Goal: Task Accomplishment & Management: Complete application form

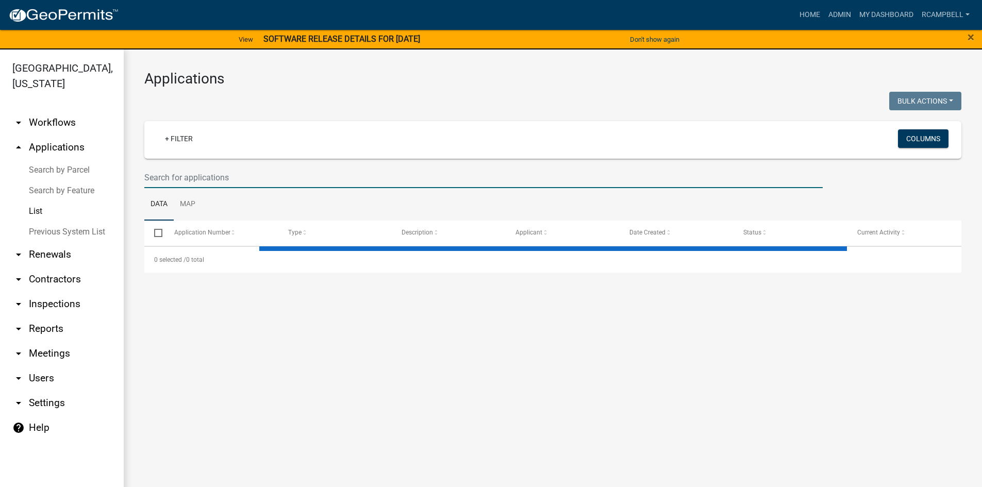
click at [188, 174] on input "text" at bounding box center [483, 177] width 678 height 21
select select "3: 100"
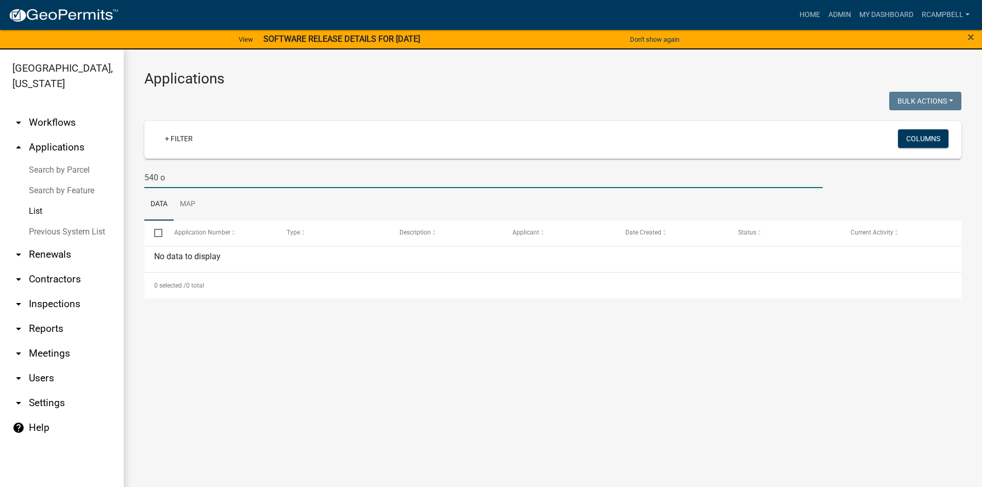
type input "540"
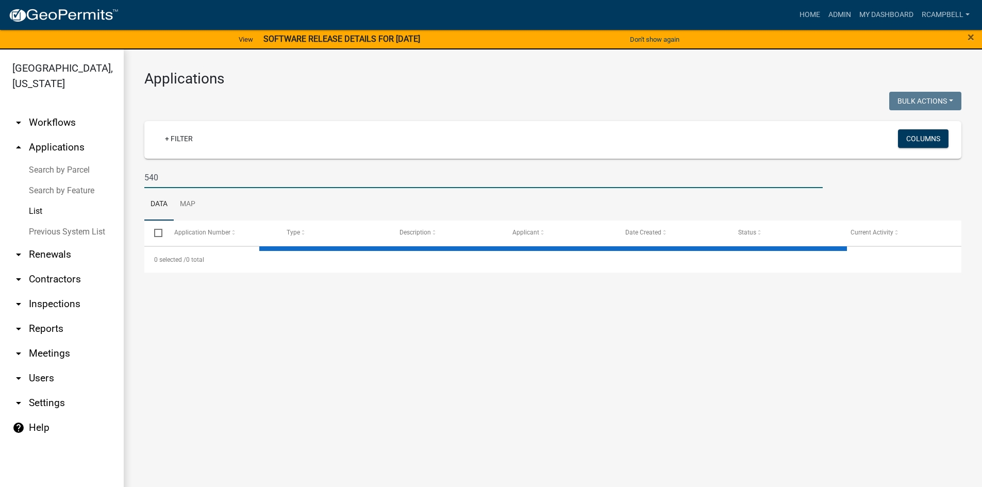
select select "3: 100"
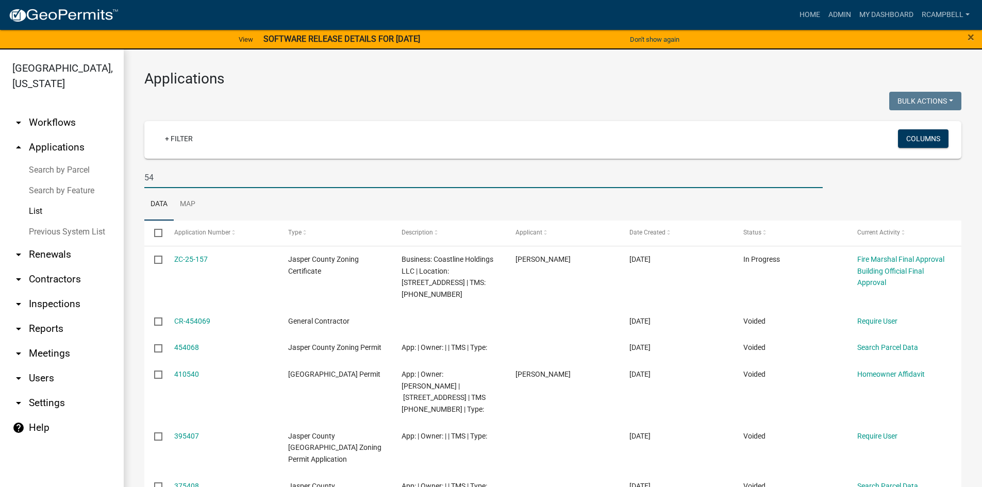
type input "5"
type input "oakwood"
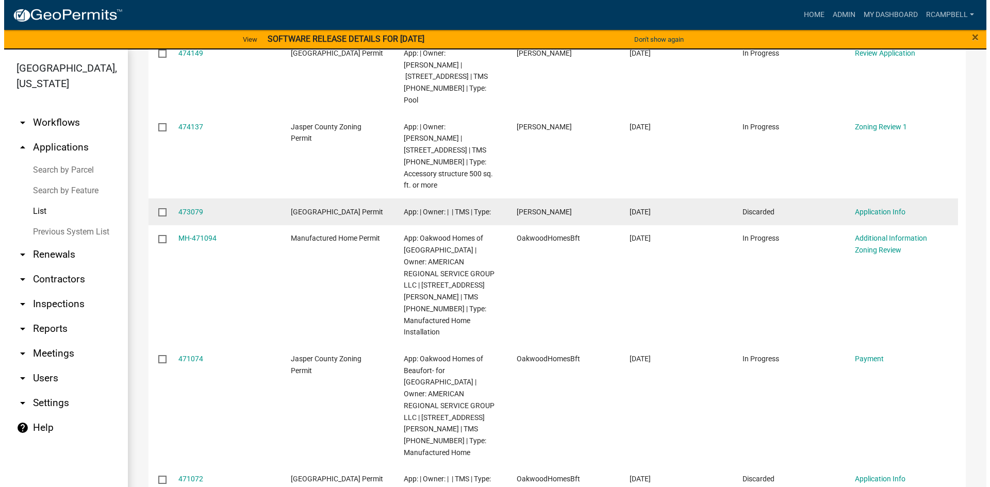
scroll to position [155, 0]
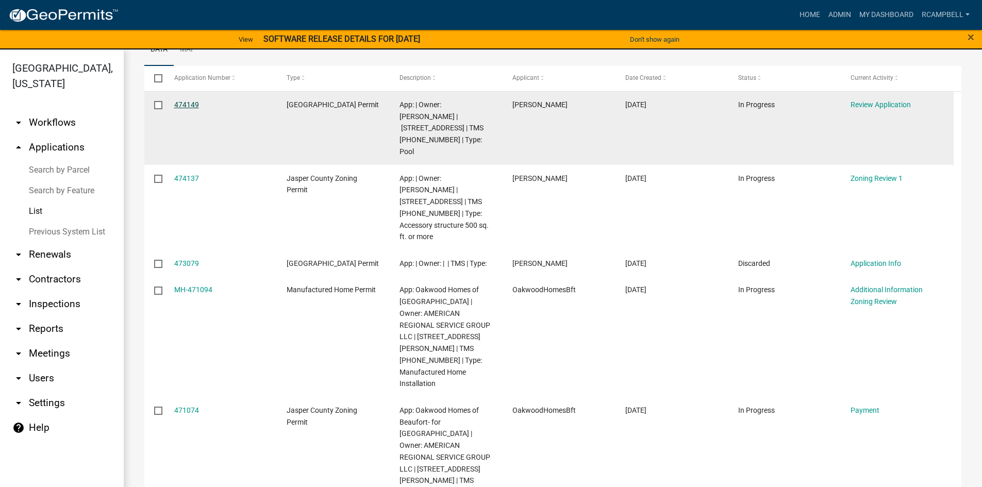
click at [179, 105] on link "474149" at bounding box center [186, 105] width 25 height 8
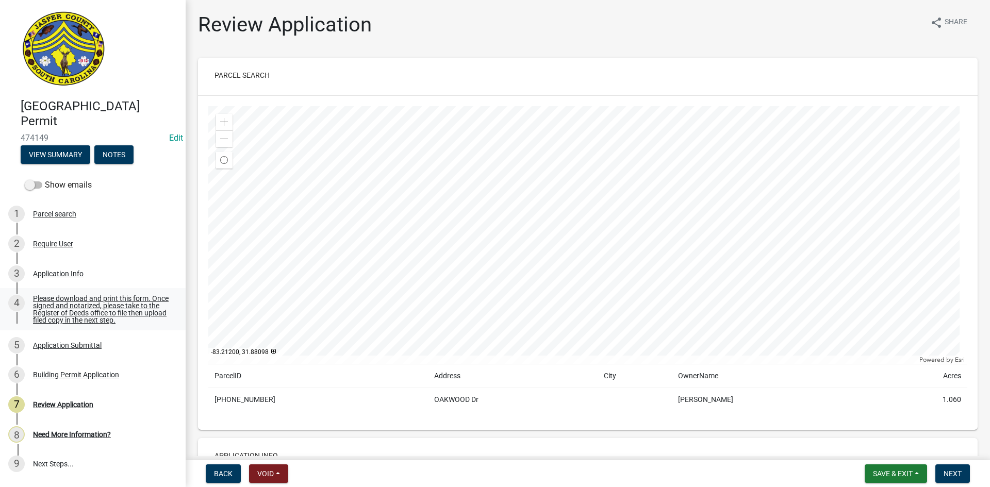
click at [94, 311] on div "Please download and print this form. Once signed and notarized, please take to …" at bounding box center [101, 309] width 136 height 29
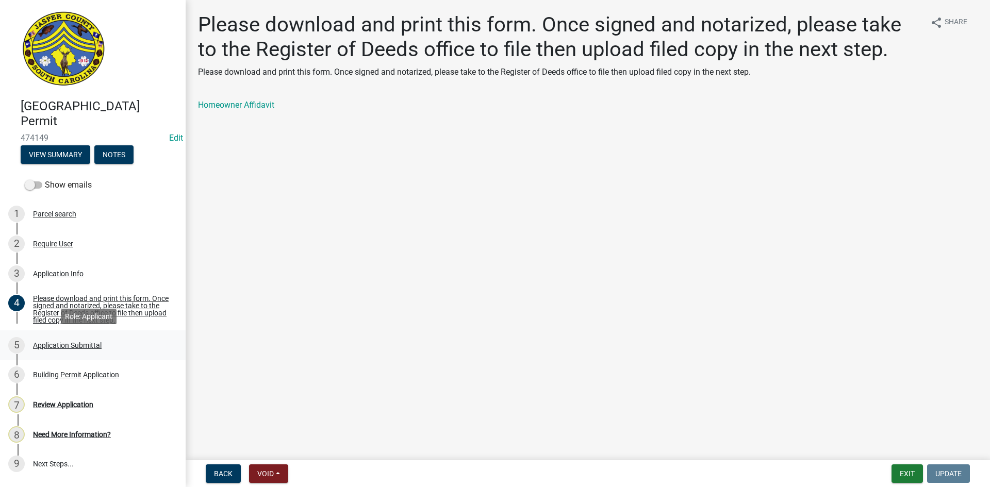
click at [78, 343] on div "Application Submittal" at bounding box center [67, 345] width 69 height 7
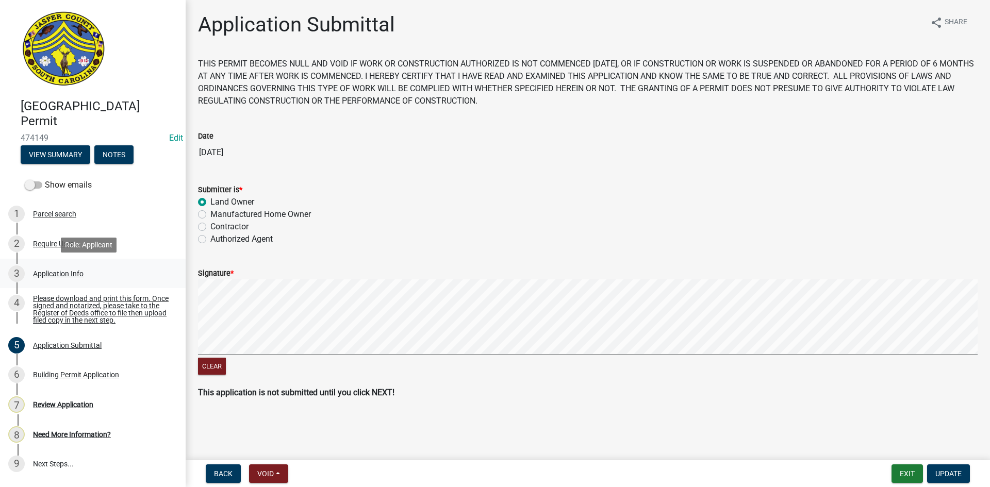
click at [61, 267] on div "3 Application Info" at bounding box center [88, 274] width 161 height 16
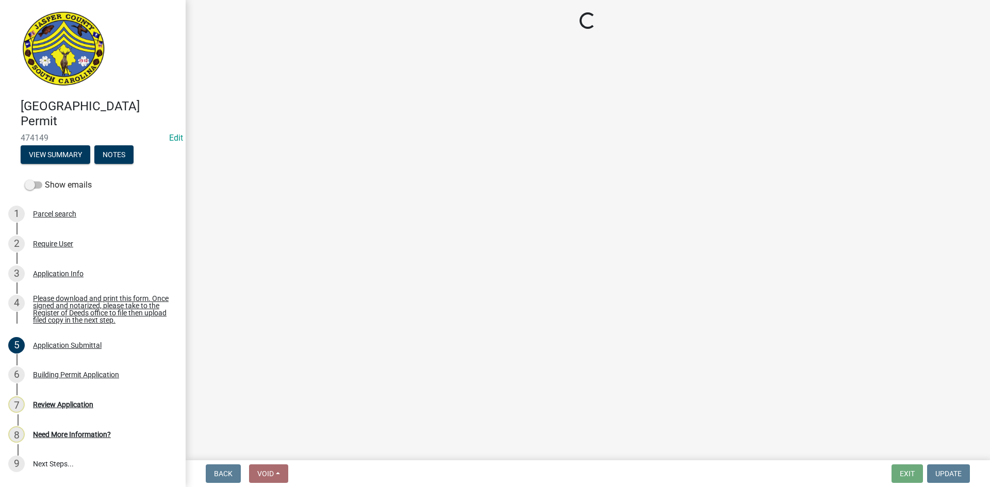
select select "11c75861-9ec4-4c30-88de-90992eda9933"
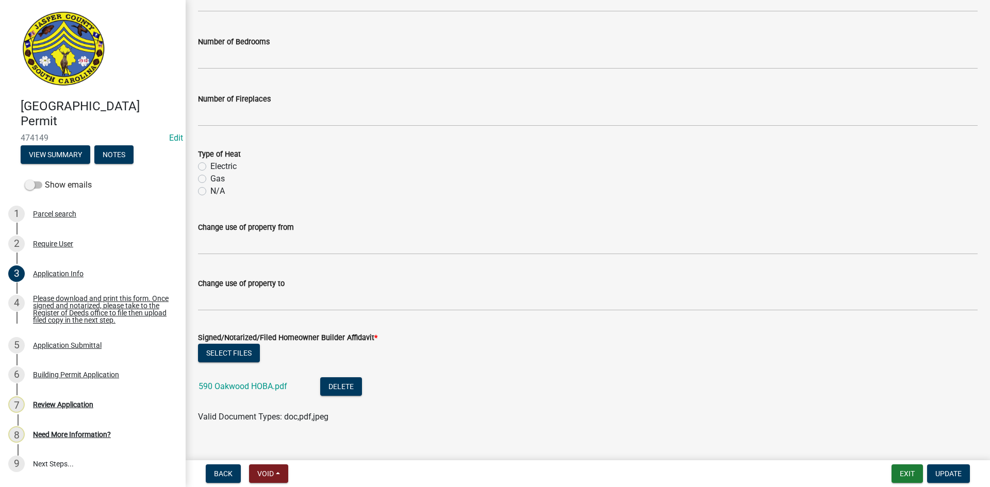
scroll to position [1711, 0]
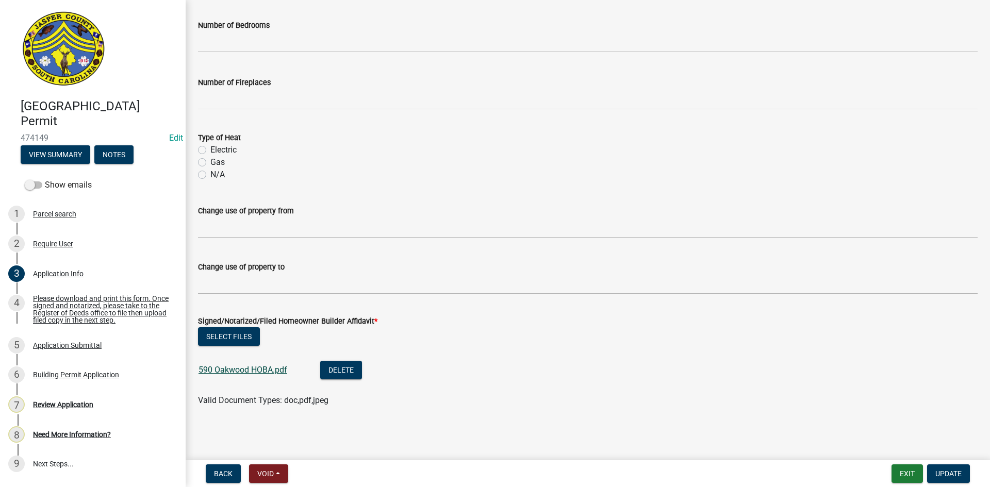
click at [238, 368] on link "590 Oakwood HOBA.pdf" at bounding box center [242, 370] width 89 height 10
click at [78, 374] on div "Building Permit Application" at bounding box center [76, 374] width 86 height 7
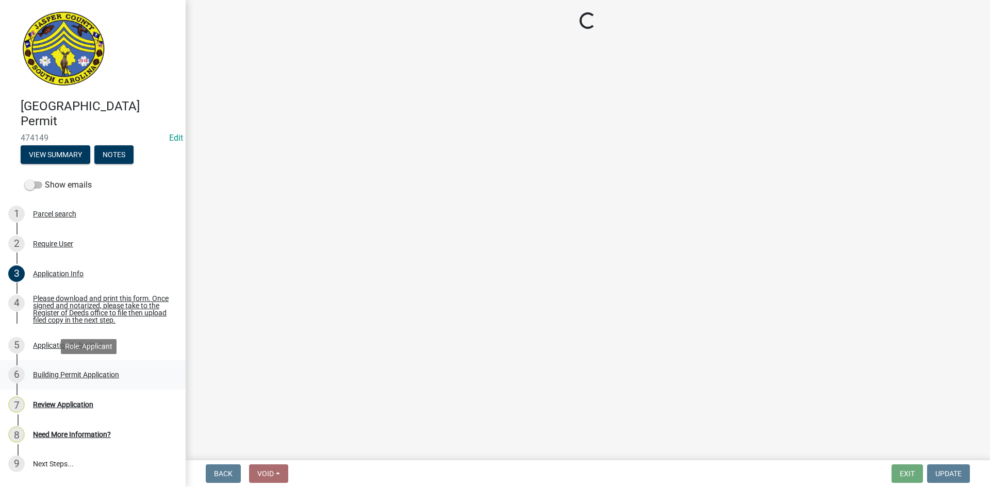
scroll to position [0, 0]
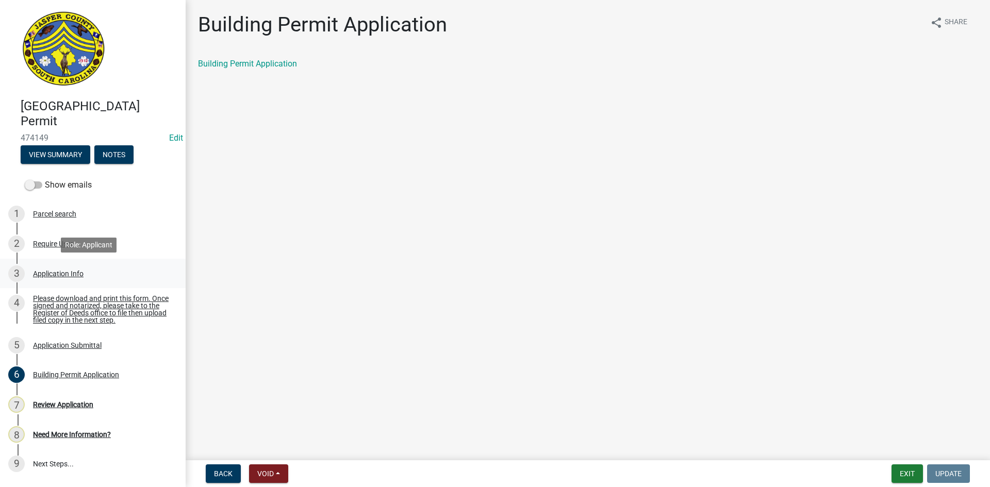
click at [67, 273] on div "Application Info" at bounding box center [58, 273] width 51 height 7
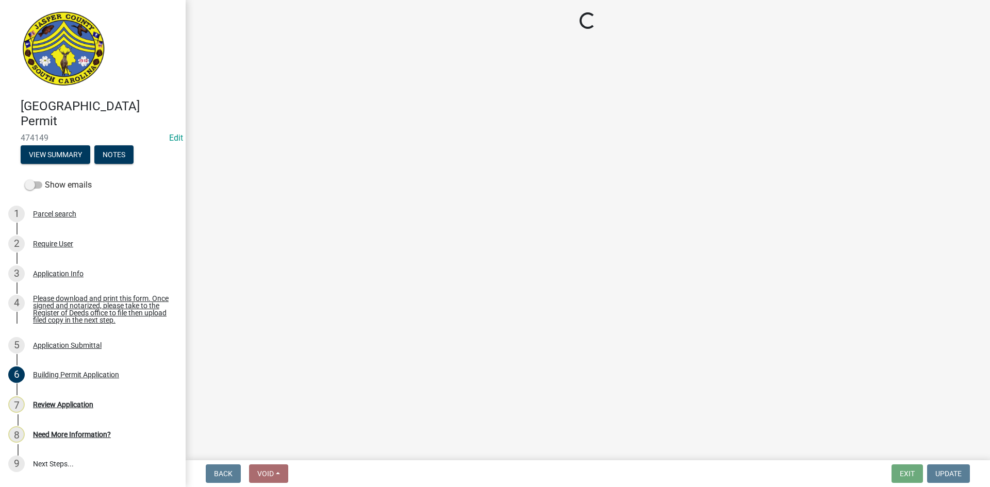
select select "11c75861-9ec4-4c30-88de-90992eda9933"
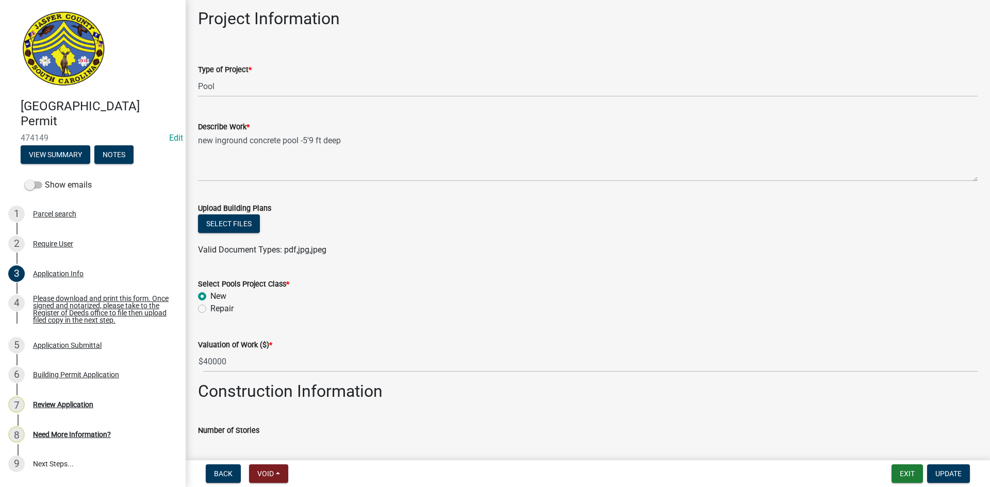
scroll to position [1186, 0]
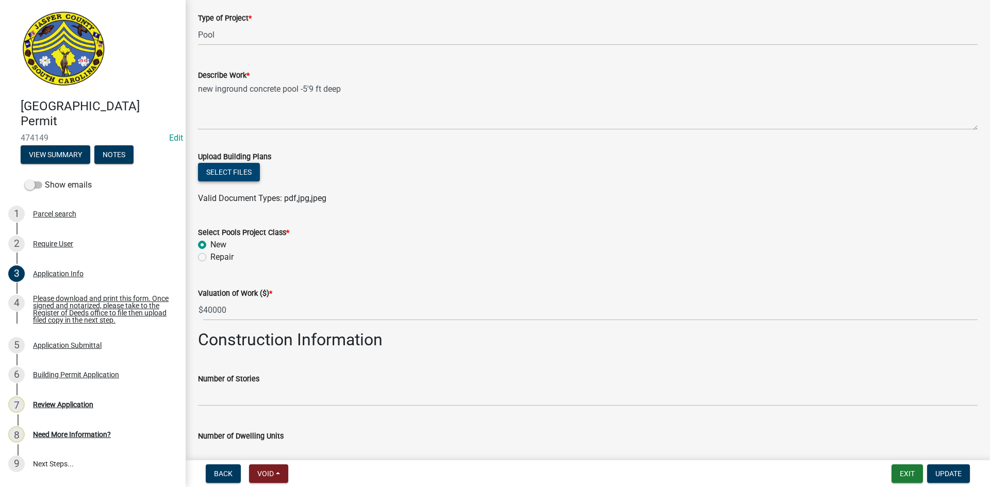
click at [228, 171] on button "Select files" at bounding box center [229, 172] width 62 height 19
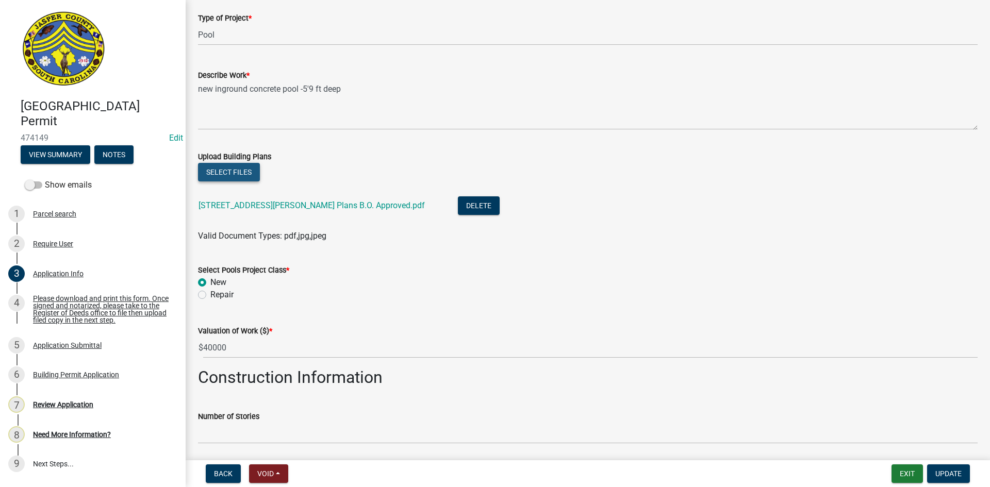
click at [212, 172] on button "Select files" at bounding box center [229, 172] width 62 height 19
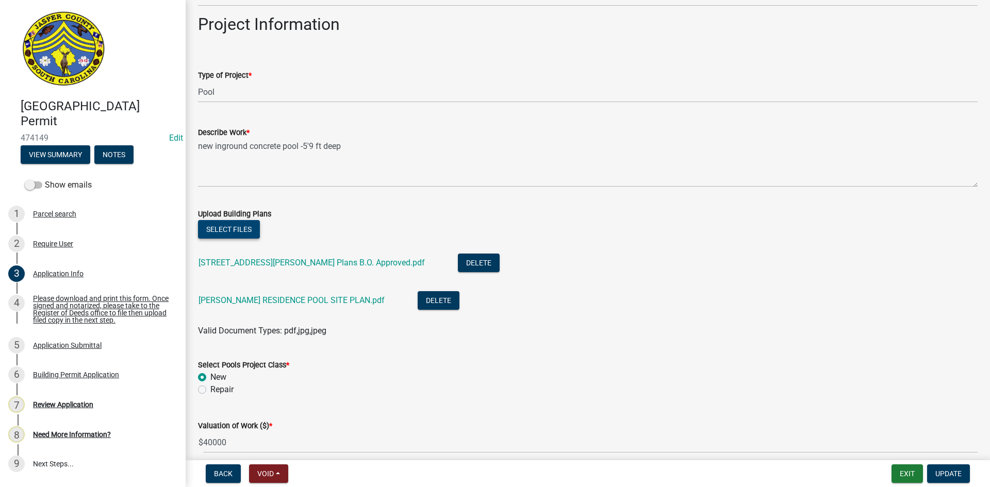
scroll to position [1065, 0]
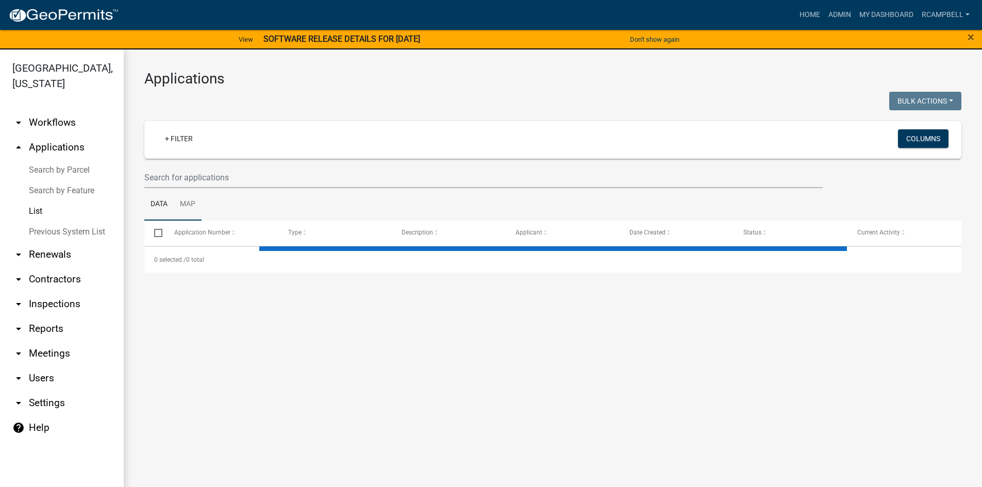
select select "3: 100"
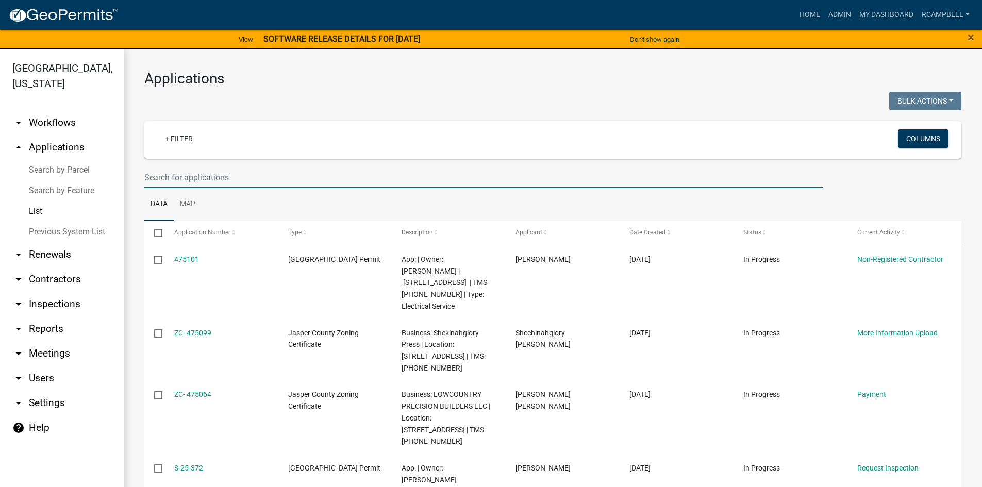
click at [170, 174] on input "text" at bounding box center [483, 177] width 678 height 21
type input "590"
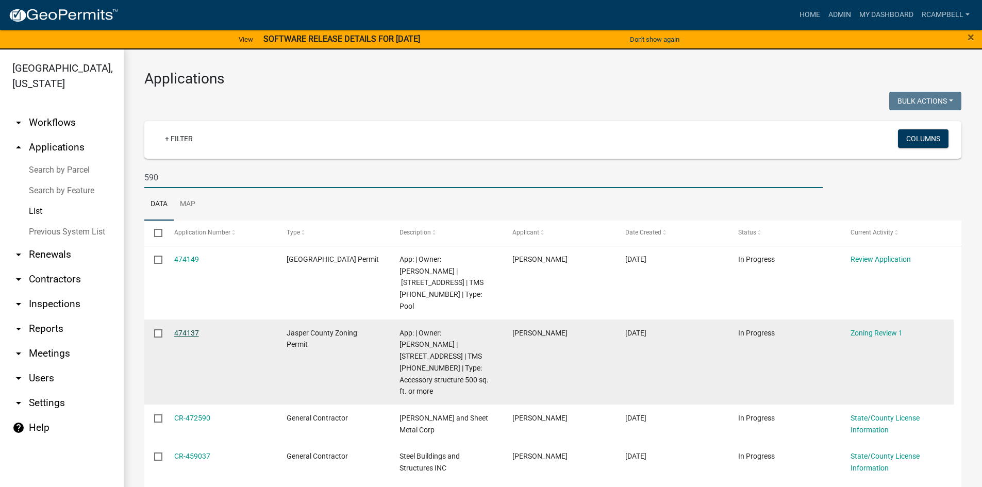
click at [186, 329] on link "474137" at bounding box center [186, 333] width 25 height 8
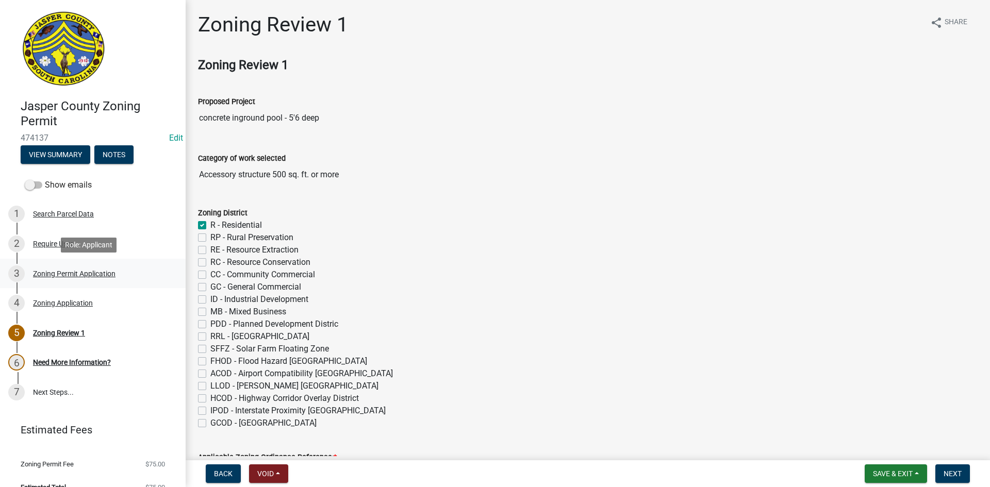
click at [65, 271] on div "Zoning Permit Application" at bounding box center [74, 273] width 82 height 7
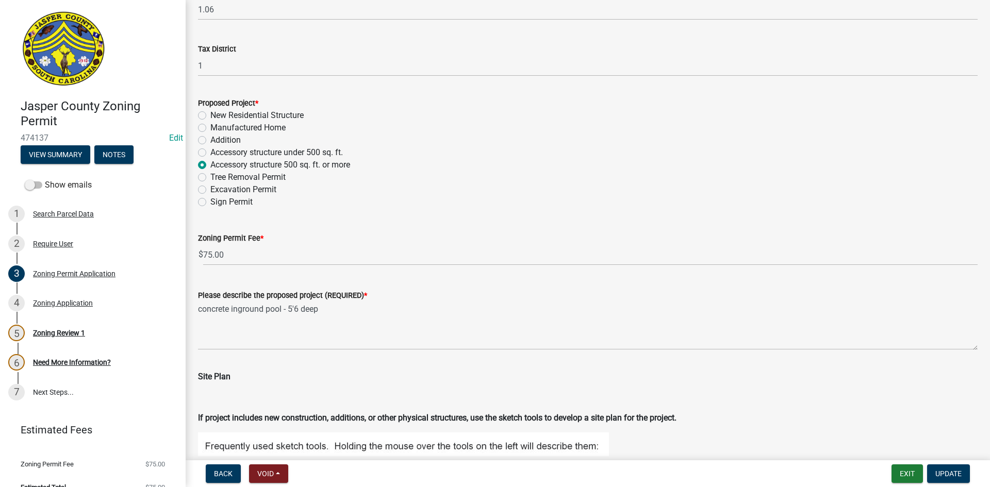
scroll to position [846, 0]
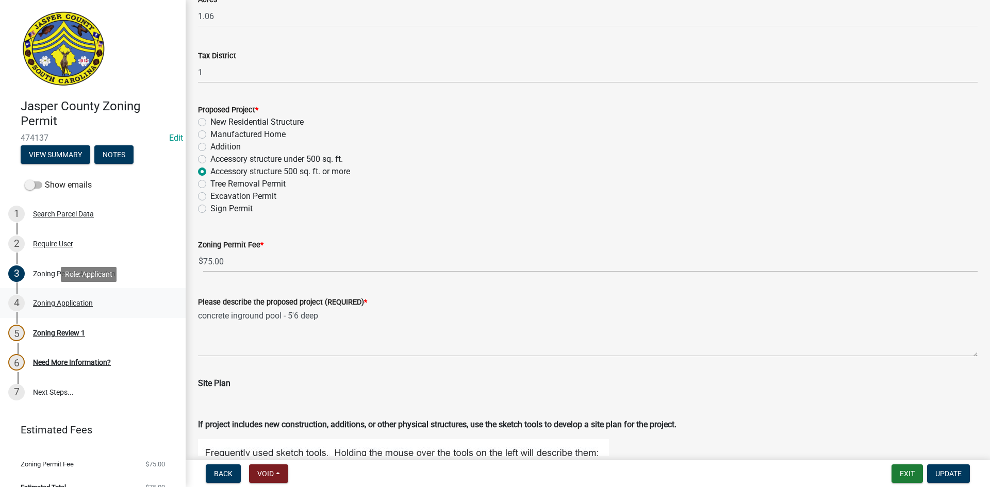
click at [49, 304] on div "Zoning Application" at bounding box center [63, 303] width 60 height 7
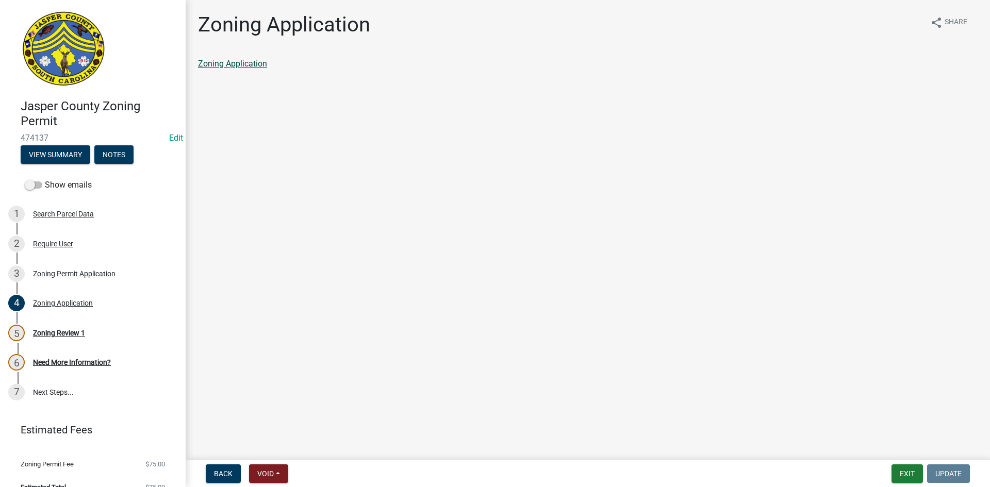
click at [253, 66] on link "Zoning Application" at bounding box center [232, 64] width 69 height 10
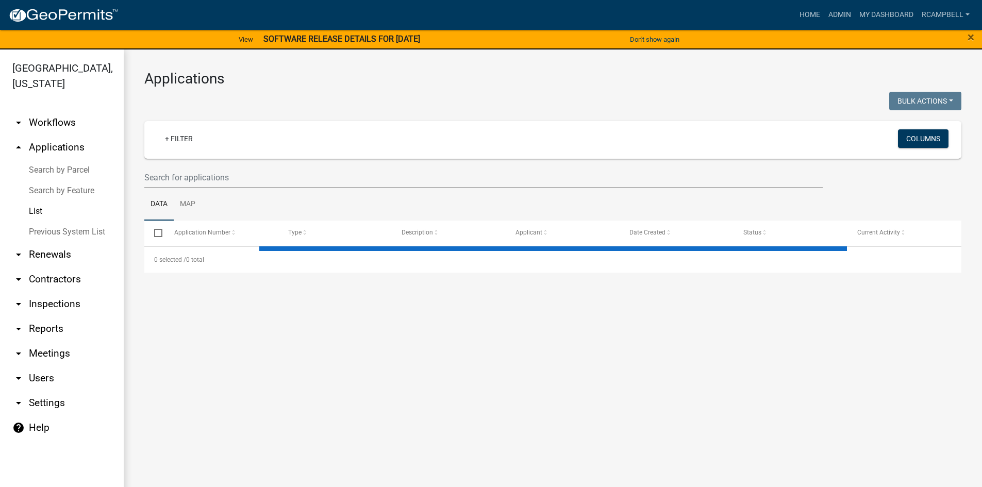
select select "3: 100"
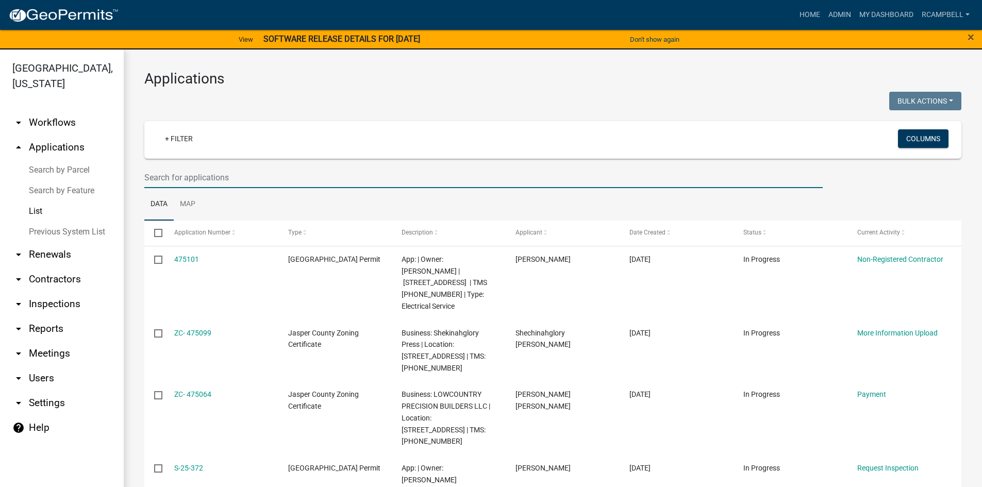
click at [227, 172] on input "text" at bounding box center [483, 177] width 678 height 21
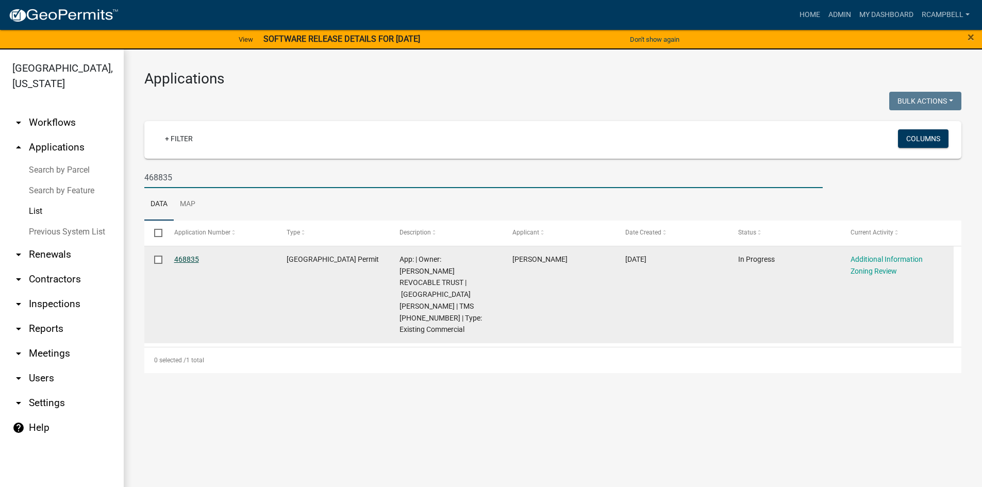
type input "468835"
click at [189, 257] on link "468835" at bounding box center [186, 259] width 25 height 8
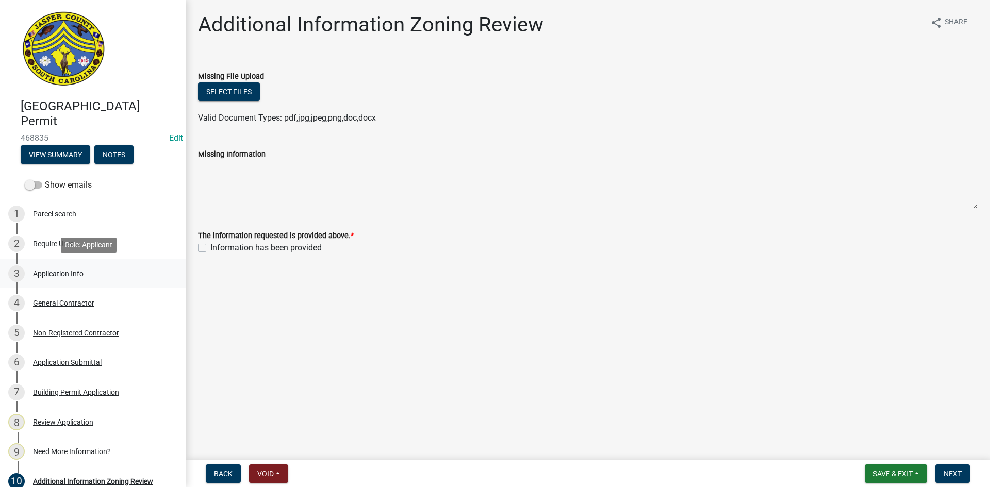
click at [67, 274] on div "Application Info" at bounding box center [58, 273] width 51 height 7
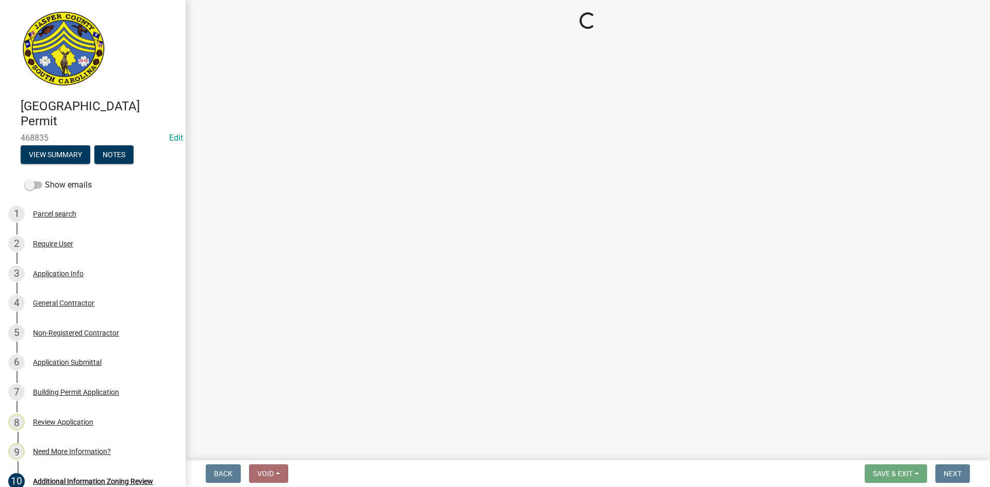
select select "9ee69ee8-4d28-486b-bc7b-e904e70aa828"
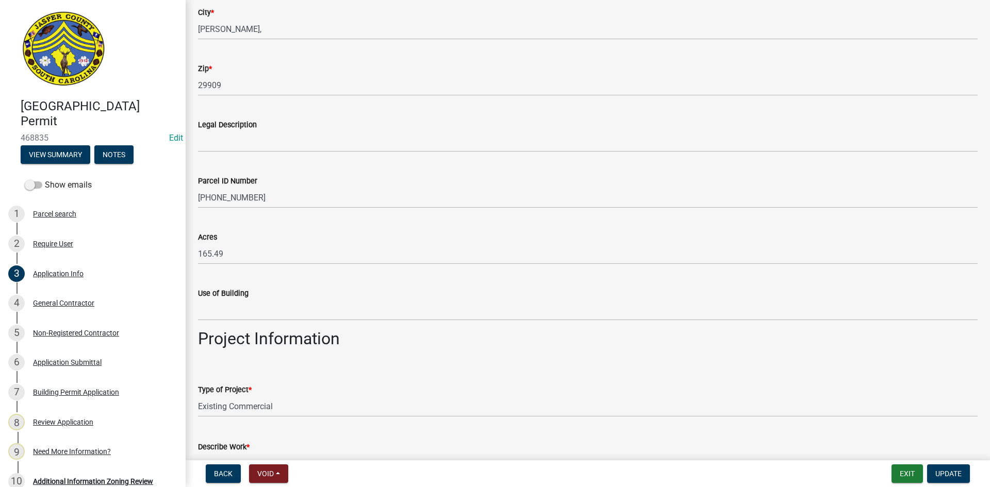
scroll to position [773, 0]
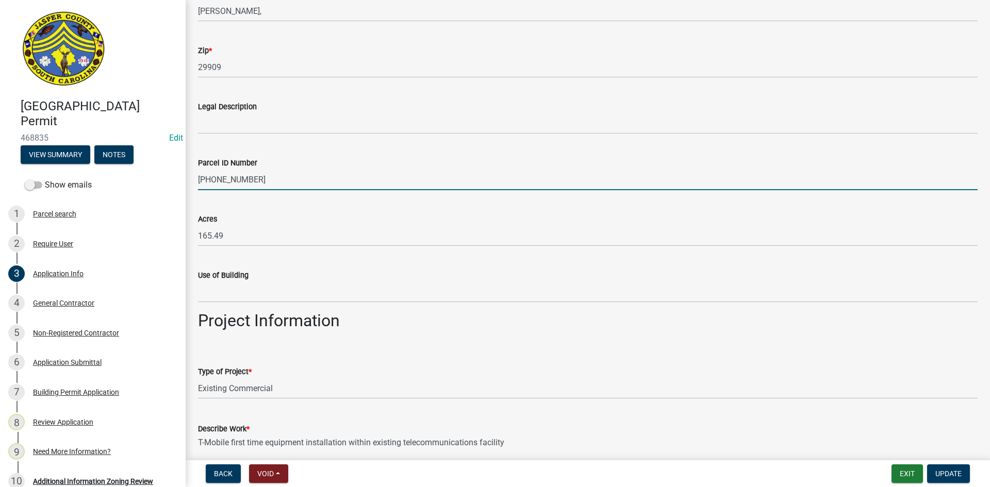
drag, startPoint x: 254, startPoint y: 178, endPoint x: 197, endPoint y: 179, distance: 56.7
click at [197, 179] on div "Parcel ID Number [PHONE_NUMBER]" at bounding box center [587, 166] width 795 height 48
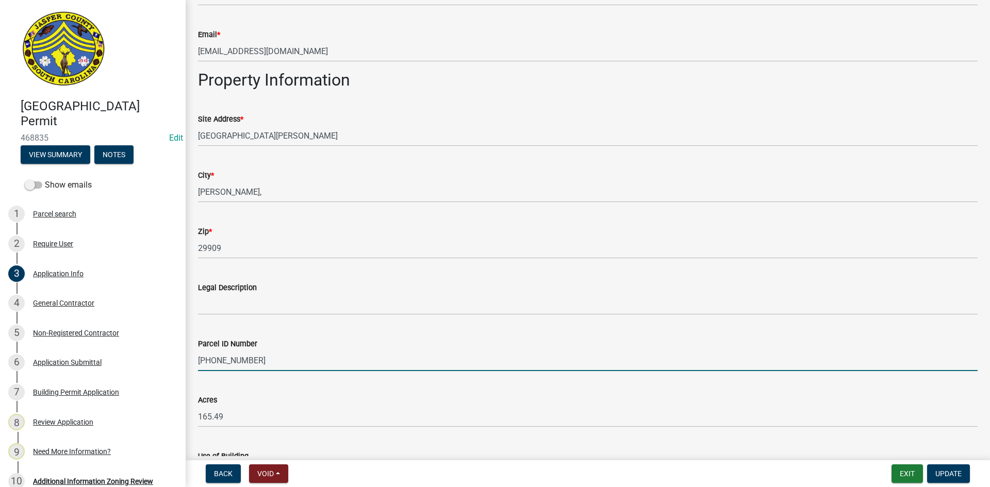
scroll to position [567, 0]
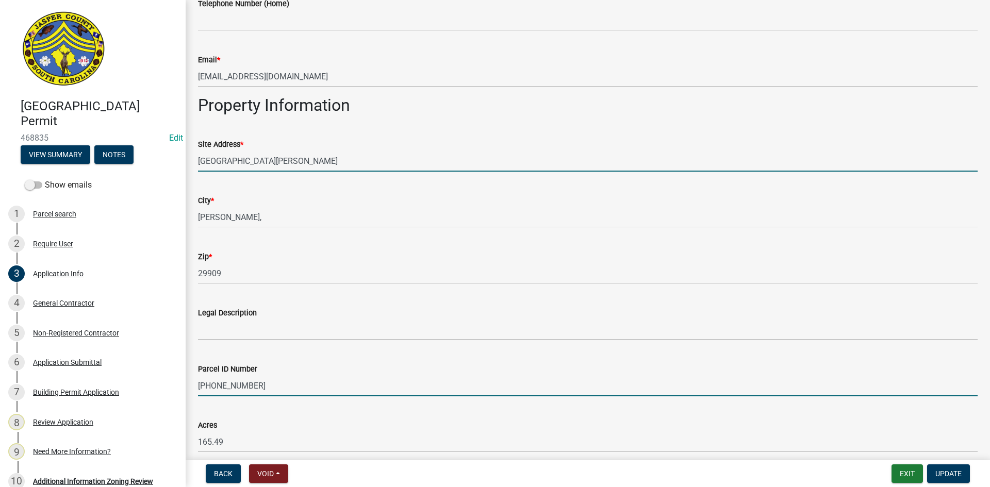
click at [200, 163] on input "[GEOGRAPHIC_DATA][PERSON_NAME]" at bounding box center [588, 161] width 780 height 21
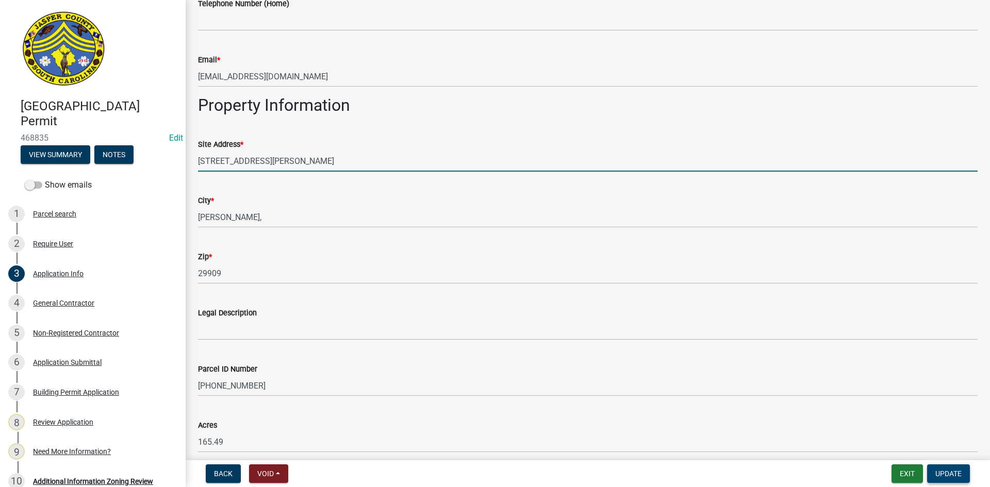
type input "[STREET_ADDRESS][PERSON_NAME]"
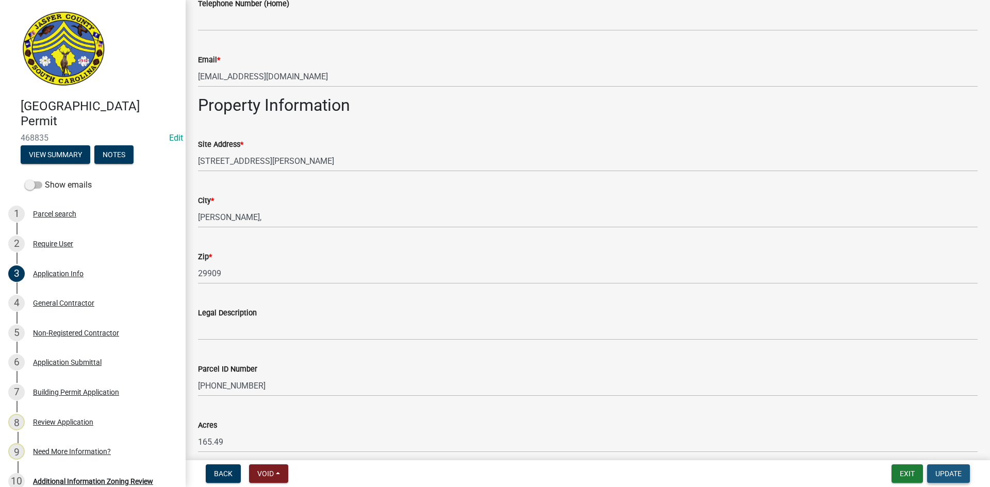
click at [952, 470] on span "Update" at bounding box center [948, 474] width 26 height 8
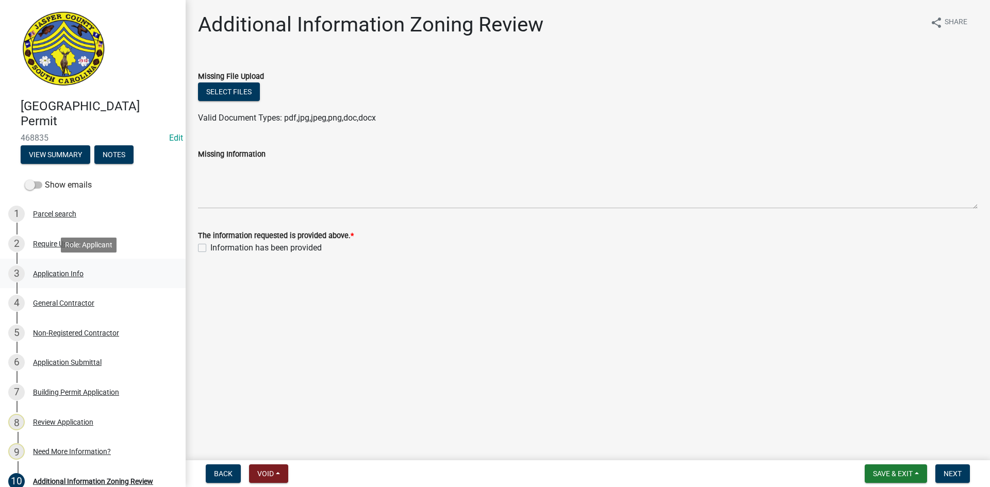
click at [67, 270] on div "Application Info" at bounding box center [58, 273] width 51 height 7
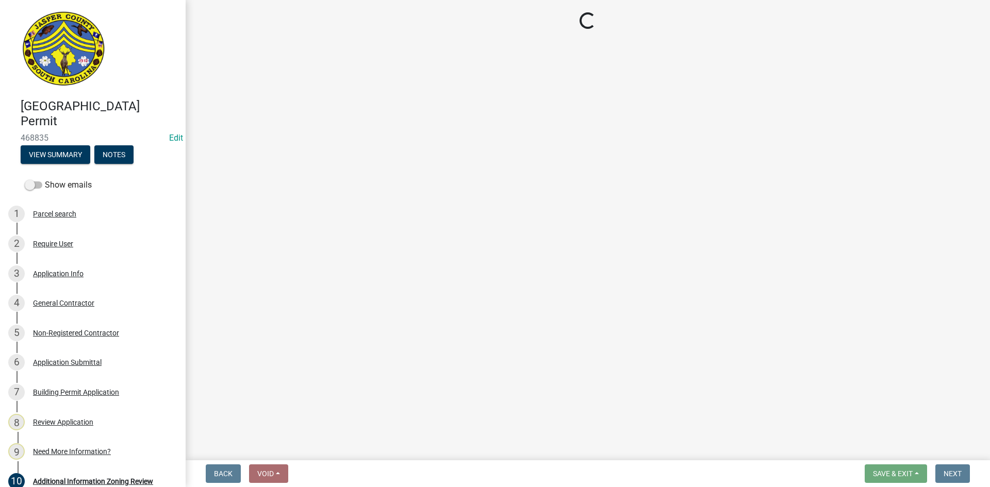
select select "9ee69ee8-4d28-486b-bc7b-e904e70aa828"
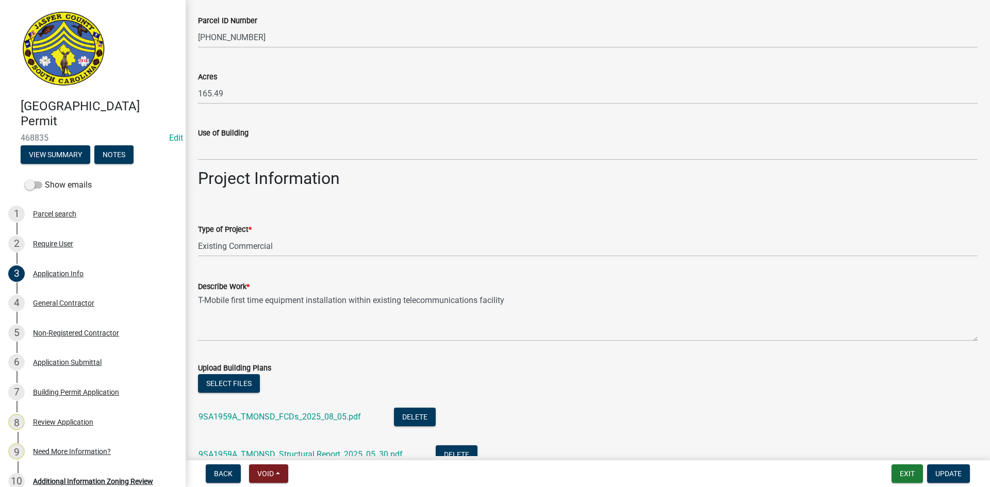
scroll to position [1083, 0]
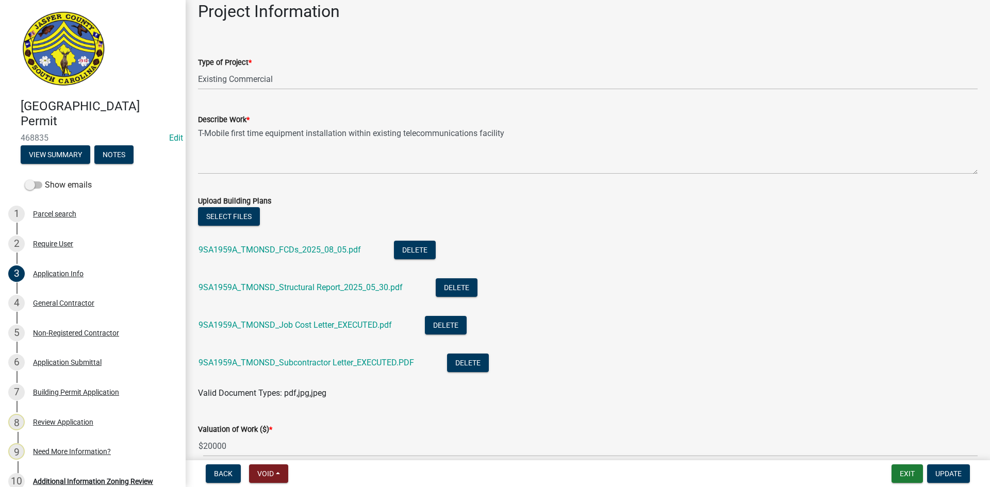
click at [242, 244] on div "9SA1959A_TMONSD_FCDs_2025_08_05.pdf" at bounding box center [287, 251] width 179 height 21
click at [243, 251] on link "9SA1959A_TMONSD_FCDs_2025_08_05.pdf" at bounding box center [279, 250] width 162 height 10
click at [311, 285] on link "9SA1959A_TMONSD_Structural Report_2025_05_30.pdf" at bounding box center [300, 288] width 204 height 10
click at [289, 249] on link "9SA1959A_TMONSD_FCDs_2025_08_05.pdf" at bounding box center [279, 250] width 162 height 10
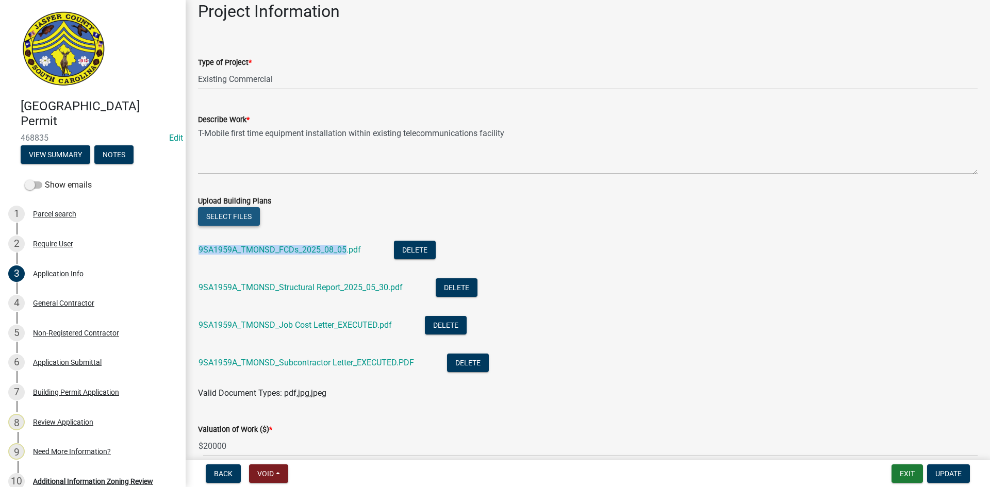
click at [209, 219] on button "Select files" at bounding box center [229, 216] width 62 height 19
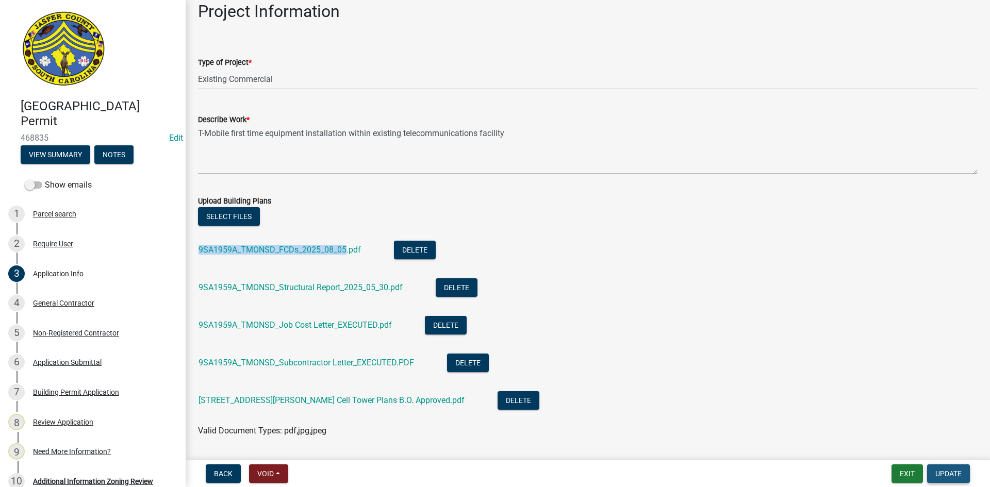
click at [953, 477] on span "Update" at bounding box center [948, 474] width 26 height 8
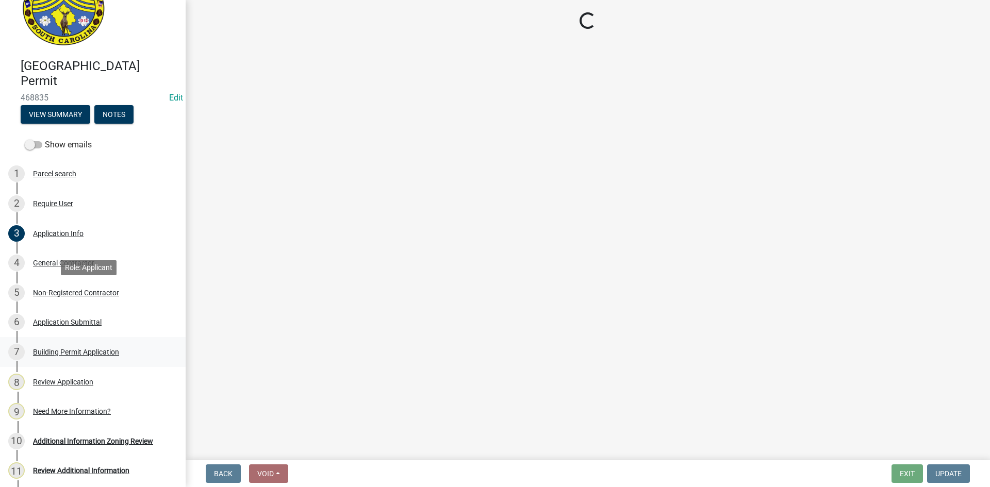
scroll to position [103, 0]
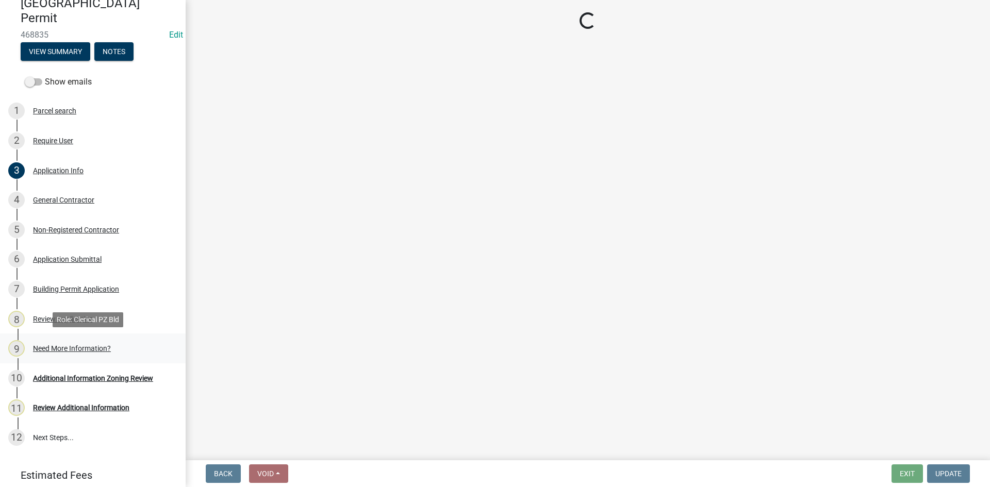
click at [76, 347] on div "Need More Information?" at bounding box center [72, 348] width 78 height 7
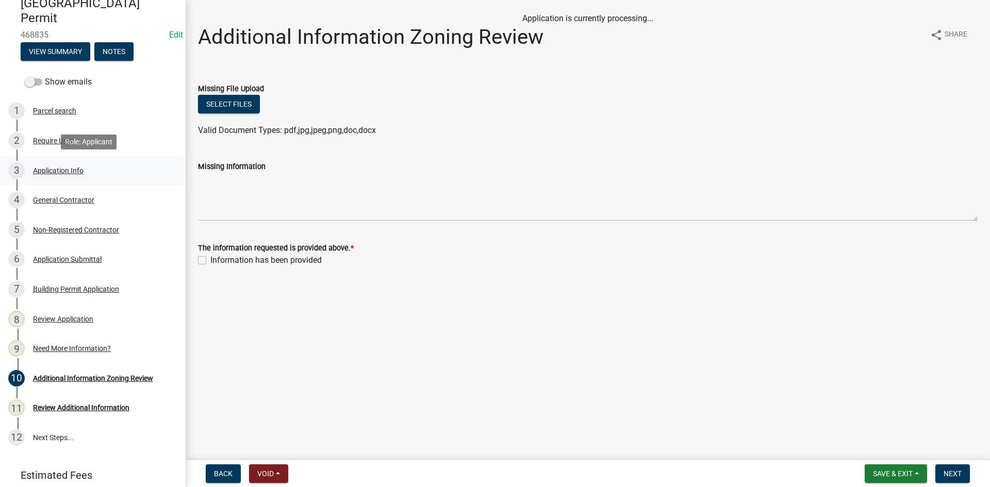
click at [52, 171] on div "Application Info" at bounding box center [58, 170] width 51 height 7
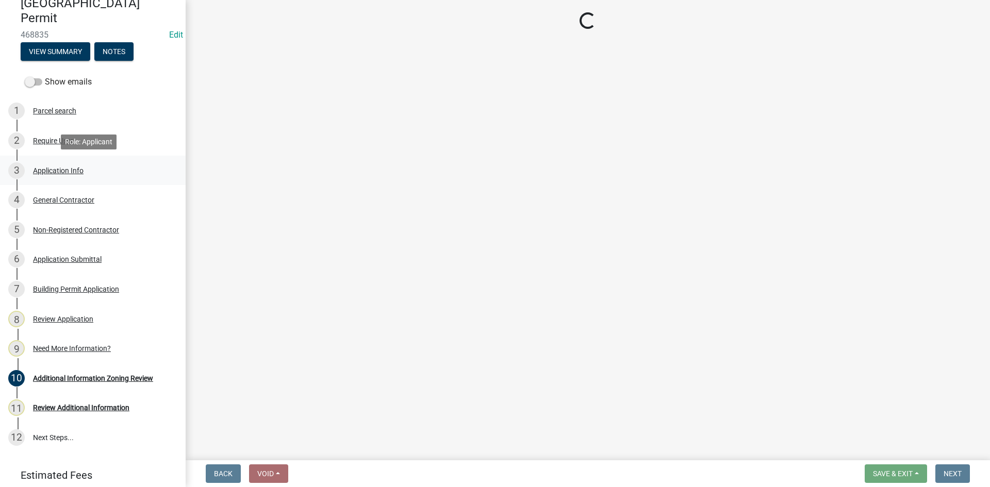
select select "9ee69ee8-4d28-486b-bc7b-e904e70aa828"
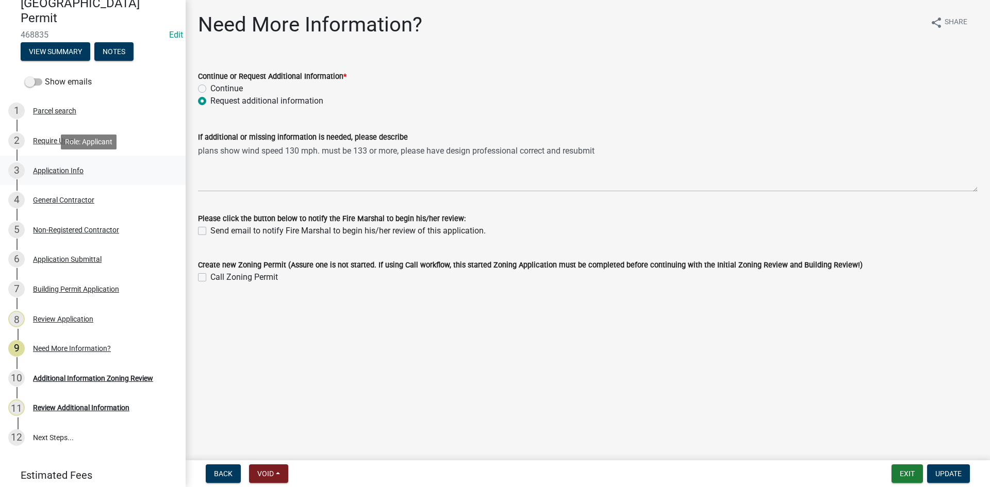
click at [62, 173] on div "Application Info" at bounding box center [58, 170] width 51 height 7
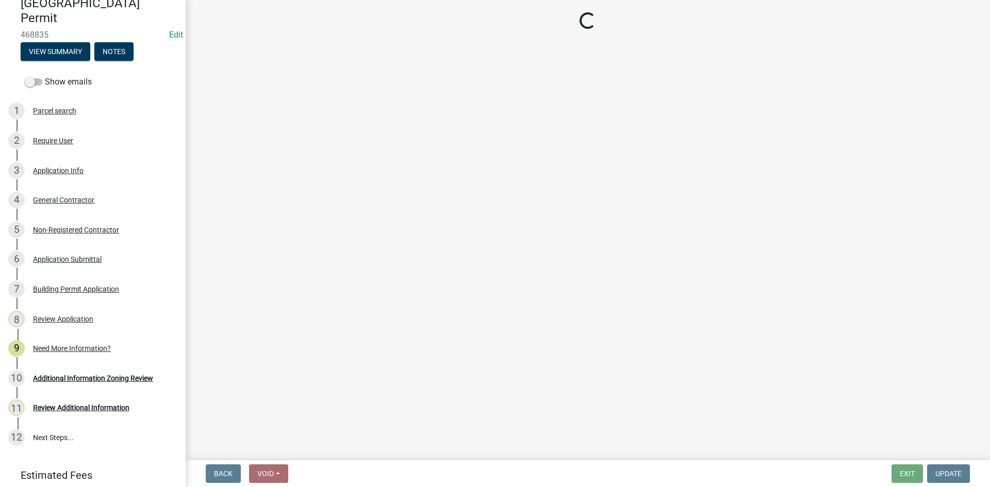
select select "9ee69ee8-4d28-486b-bc7b-e904e70aa828"
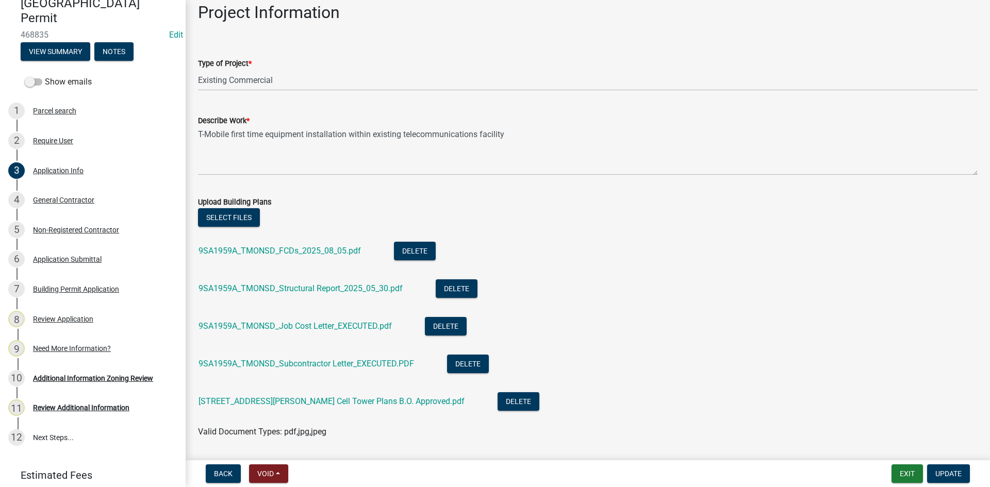
scroll to position [1083, 0]
click at [220, 214] on button "Select files" at bounding box center [229, 216] width 62 height 19
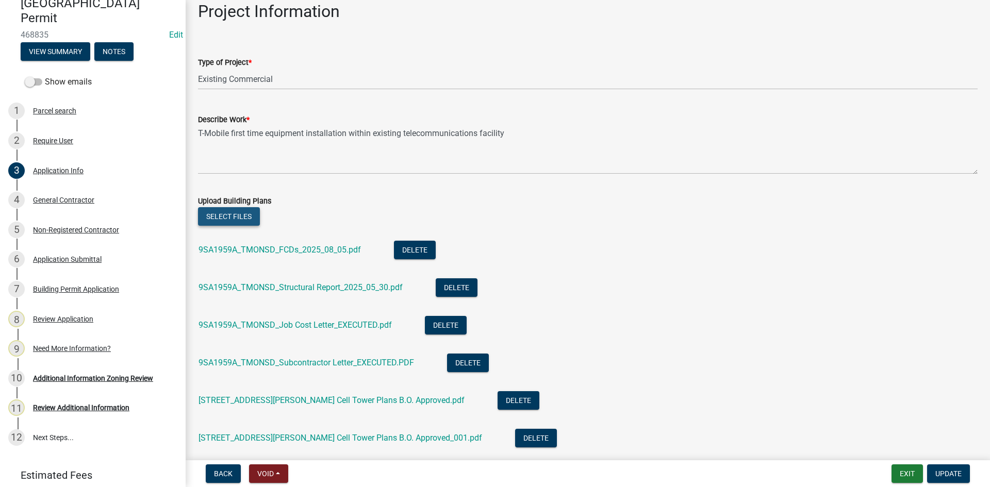
click at [231, 212] on button "Select files" at bounding box center [229, 216] width 62 height 19
click at [515, 442] on button "Delete" at bounding box center [536, 438] width 42 height 19
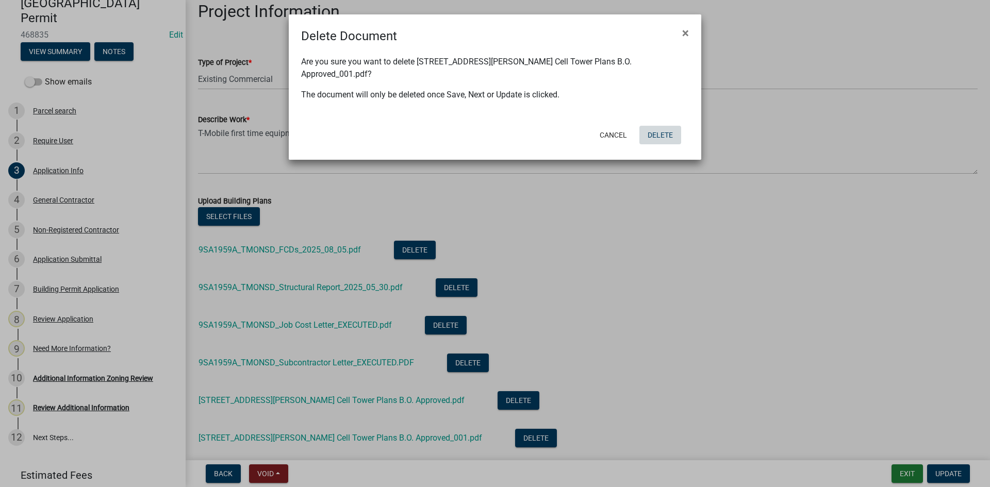
click at [662, 126] on button "Delete" at bounding box center [660, 135] width 42 height 19
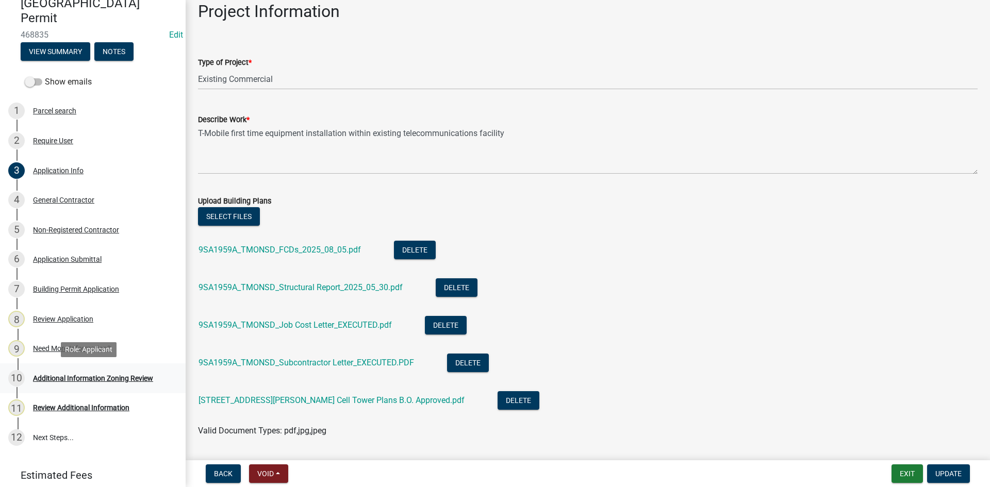
click at [68, 377] on div "Additional Information Zoning Review" at bounding box center [93, 378] width 120 height 7
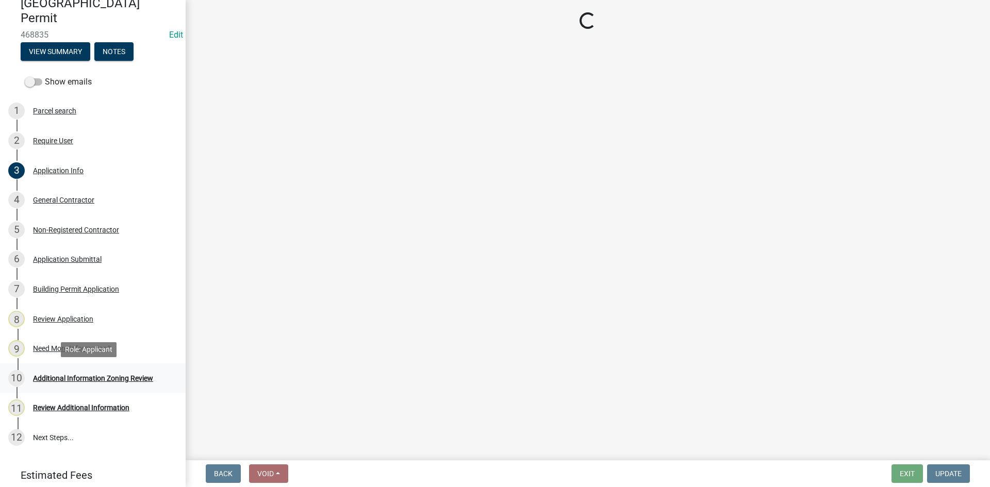
scroll to position [0, 0]
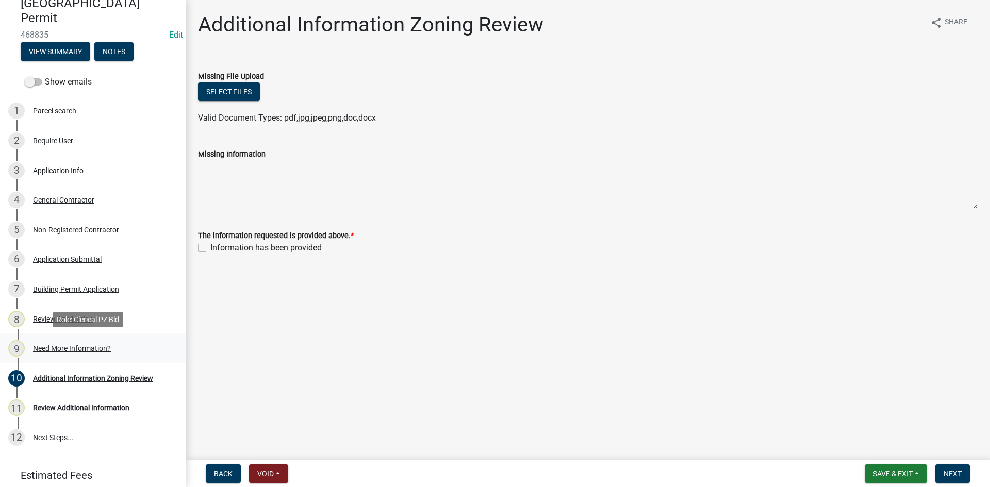
click at [67, 346] on div "Need More Information?" at bounding box center [72, 348] width 78 height 7
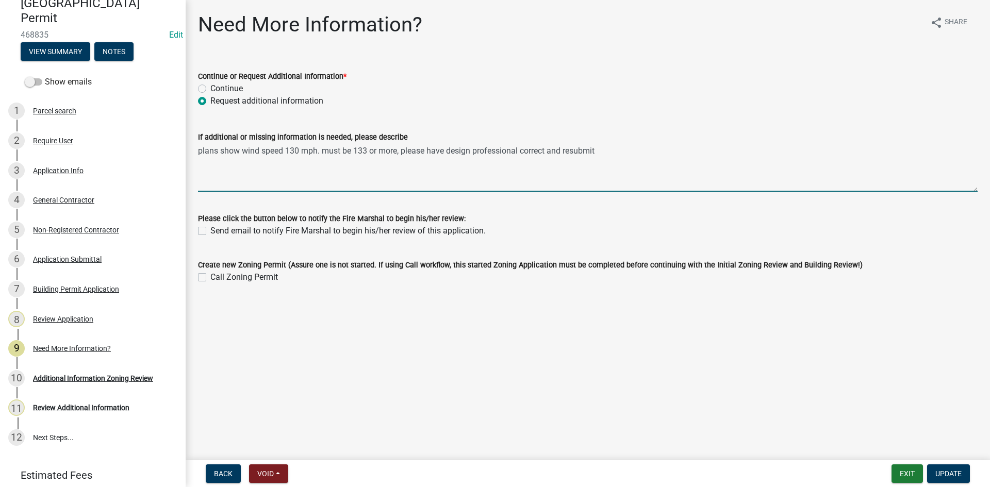
drag, startPoint x: 609, startPoint y: 153, endPoint x: 194, endPoint y: 154, distance: 415.5
click at [195, 154] on div "If additional or missing information is needed, please describe plans show wind…" at bounding box center [587, 154] width 795 height 75
click at [210, 86] on label "Continue" at bounding box center [226, 88] width 32 height 12
click at [210, 86] on input "Continue" at bounding box center [213, 85] width 7 height 7
radio input "true"
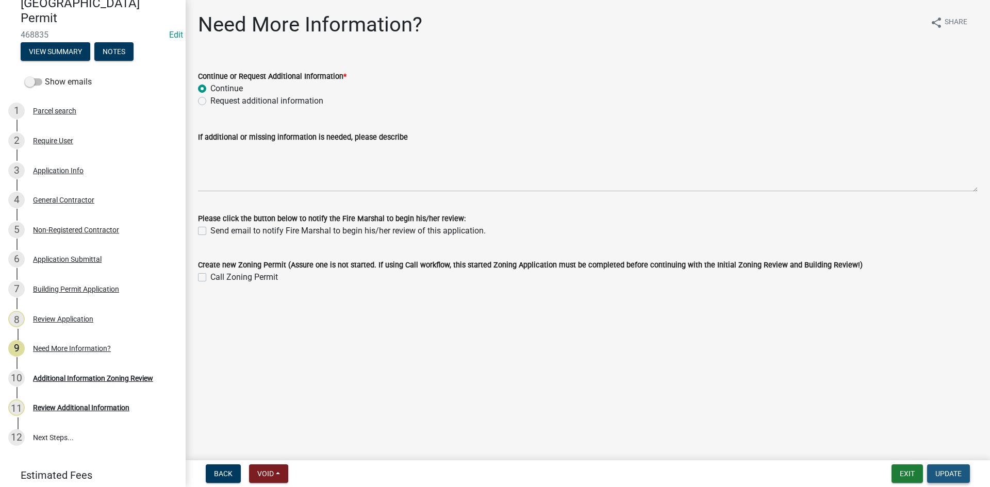
click at [962, 473] on button "Update" at bounding box center [948, 474] width 43 height 19
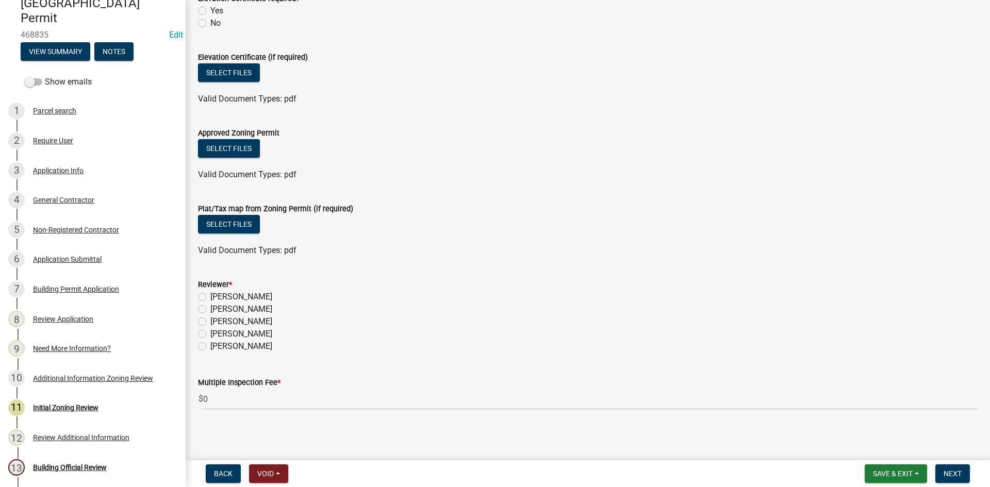
scroll to position [671, 0]
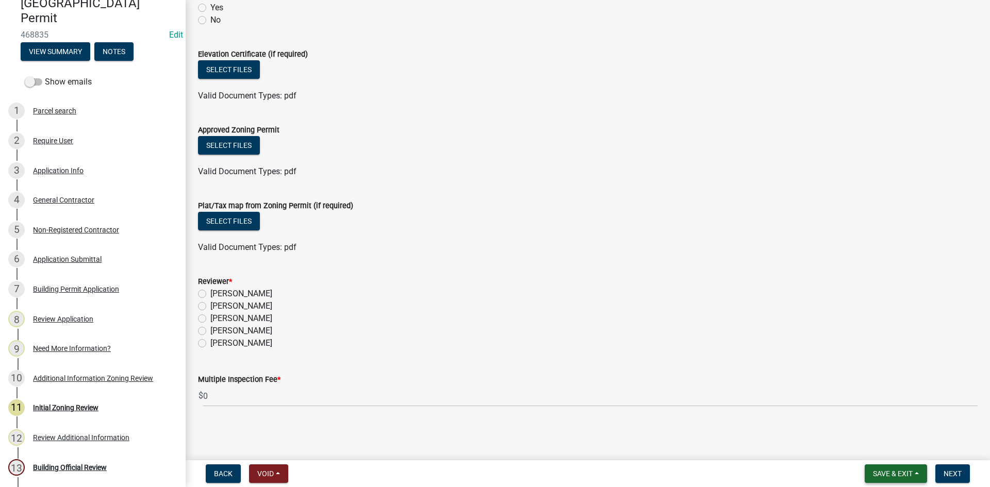
click at [900, 480] on button "Save & Exit" at bounding box center [896, 474] width 62 height 19
click at [887, 452] on button "Save & Exit" at bounding box center [885, 447] width 82 height 25
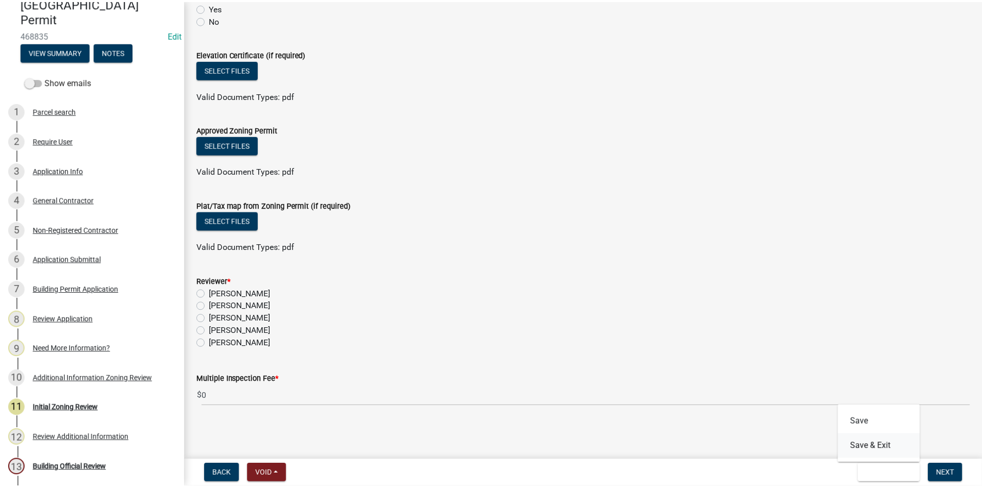
scroll to position [0, 0]
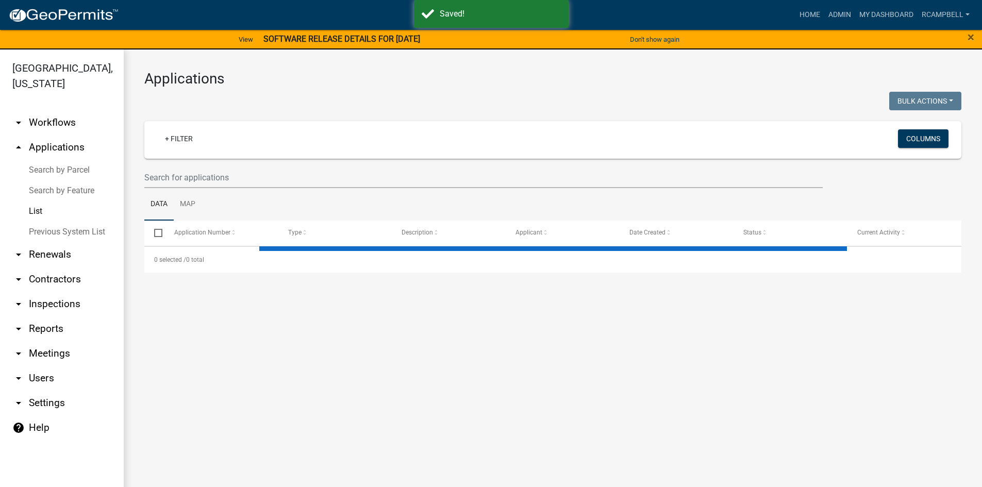
select select "3: 100"
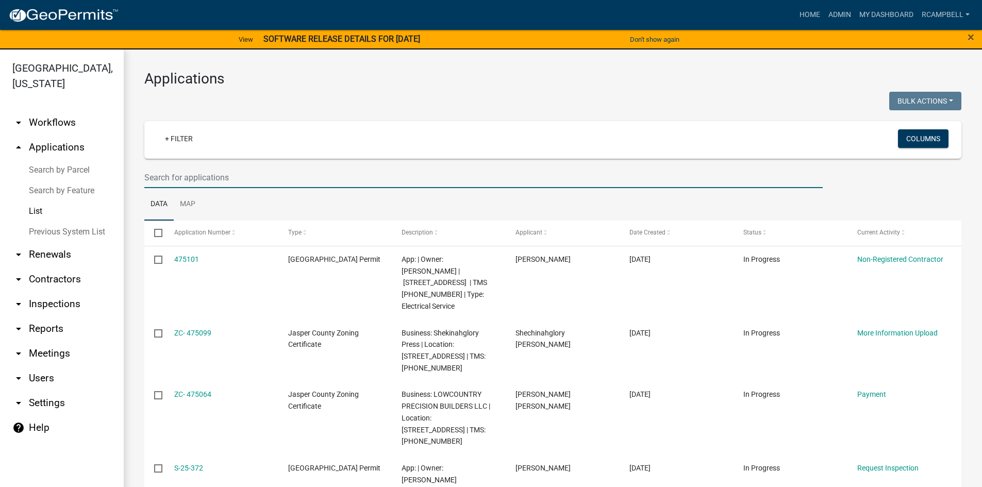
click at [181, 172] on input "text" at bounding box center [483, 177] width 678 height 21
type input "25324"
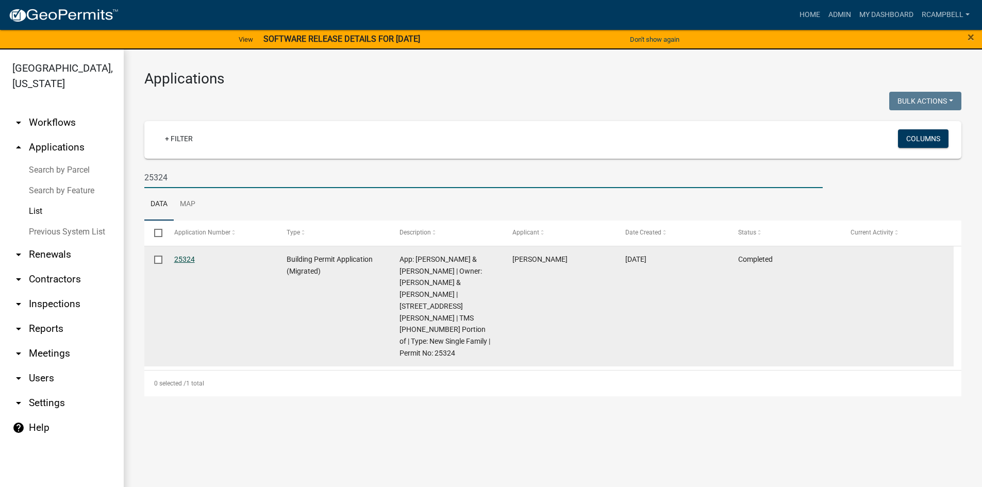
click at [186, 258] on link "25324" at bounding box center [184, 259] width 21 height 8
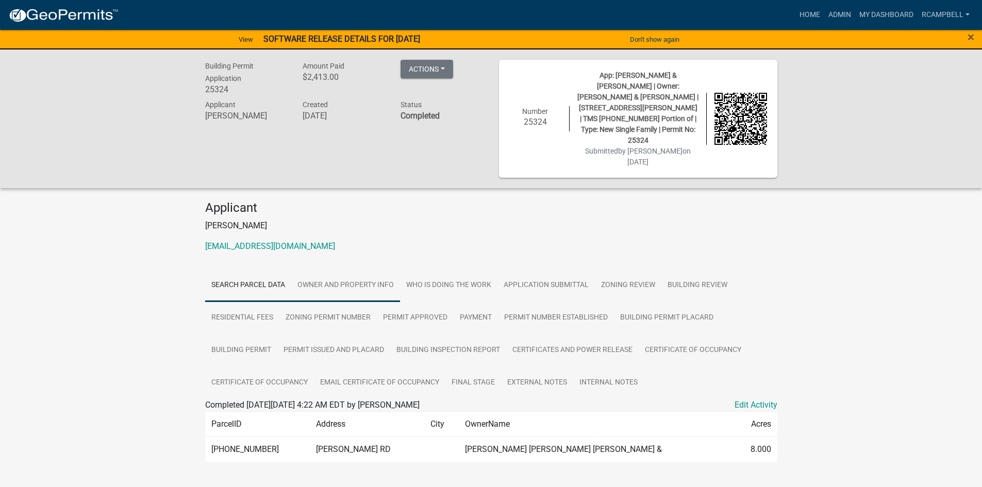
click at [337, 277] on link "Owner and Property Info" at bounding box center [345, 285] width 109 height 33
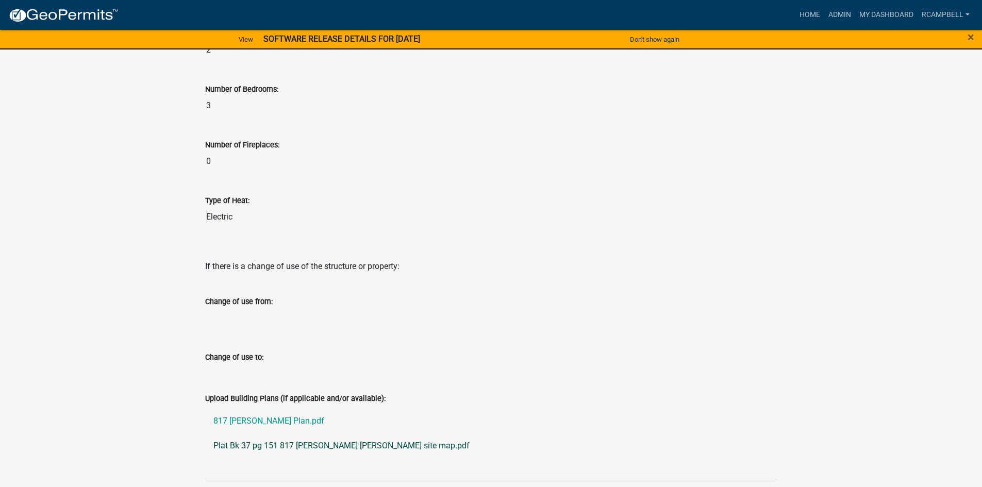
scroll to position [2118, 0]
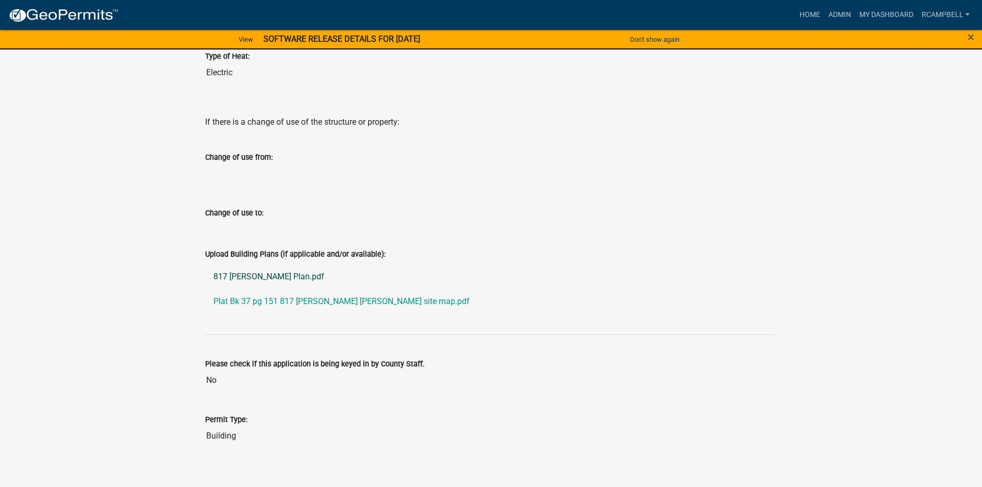
click at [233, 266] on link "817 [PERSON_NAME] Plan.pdf" at bounding box center [491, 276] width 572 height 25
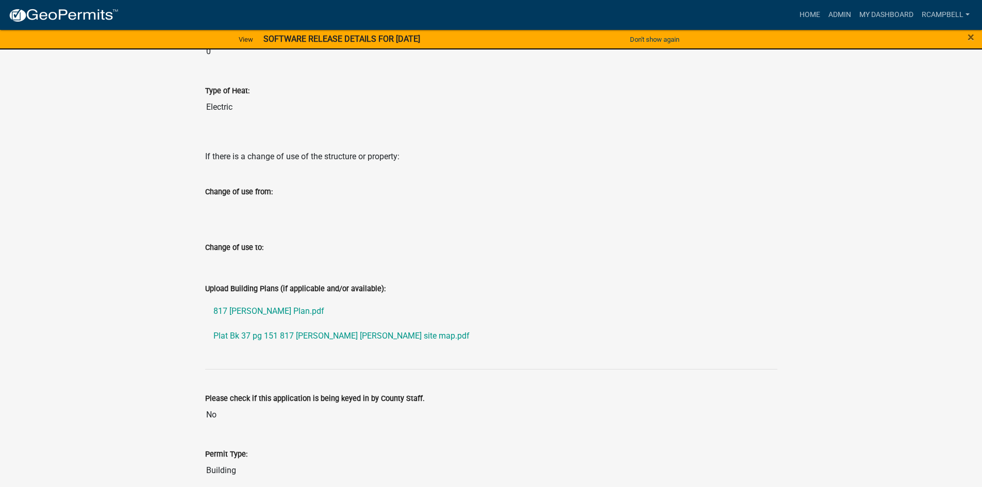
scroll to position [2067, 0]
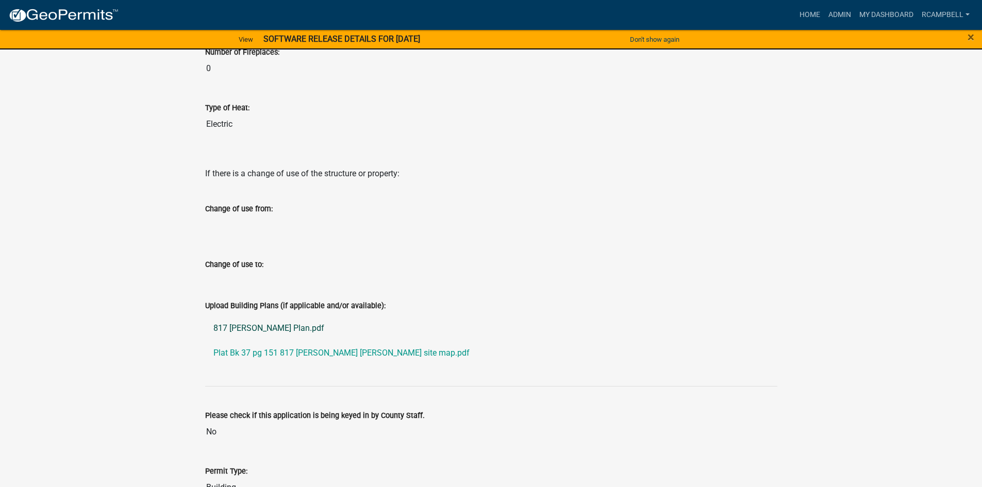
click at [247, 321] on link "817 [PERSON_NAME] Plan.pdf" at bounding box center [491, 328] width 572 height 25
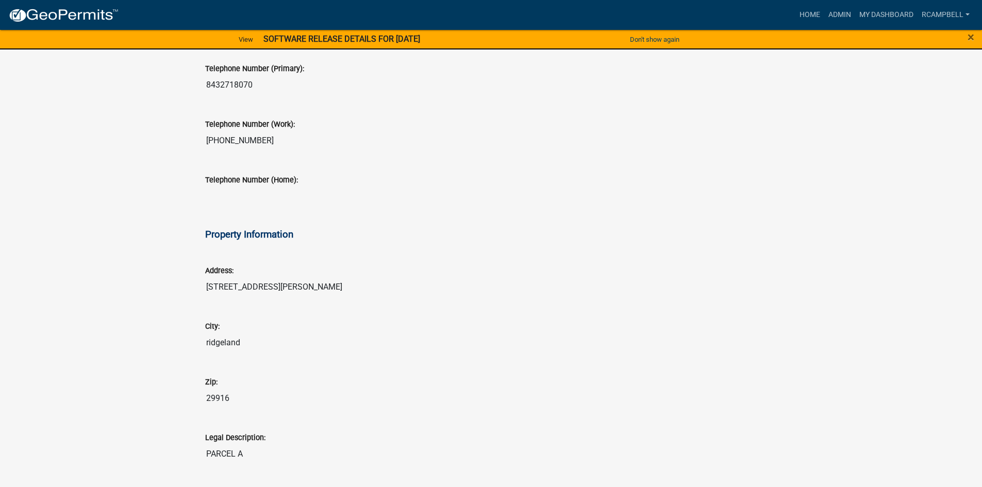
scroll to position [778, 0]
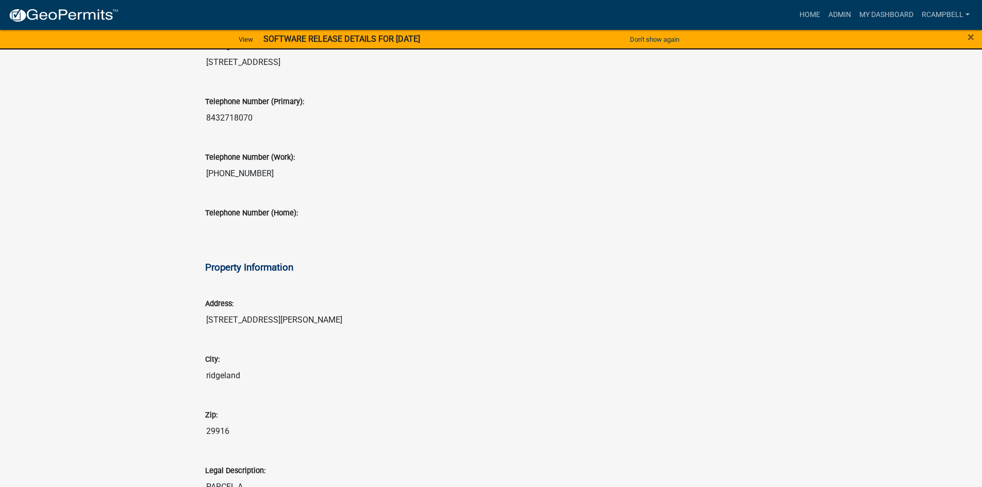
drag, startPoint x: 207, startPoint y: 307, endPoint x: 291, endPoint y: 306, distance: 84.6
click at [292, 310] on input "[STREET_ADDRESS][PERSON_NAME]" at bounding box center [491, 320] width 572 height 21
